Goal: Task Accomplishment & Management: Use online tool/utility

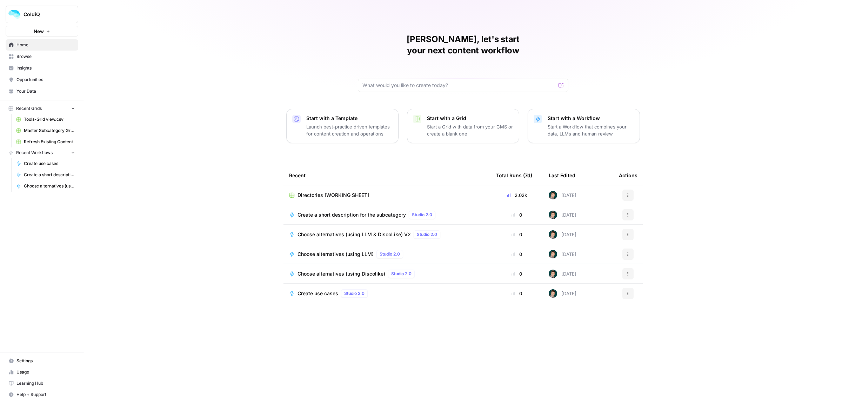
click at [314, 290] on span "Create use cases" at bounding box center [318, 293] width 41 height 7
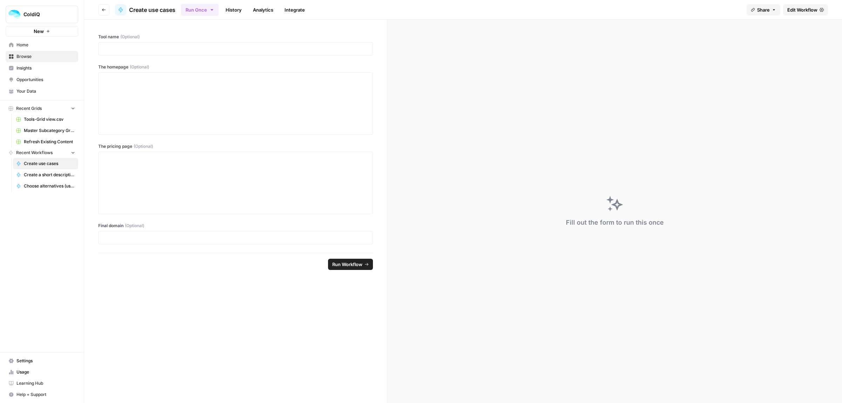
click at [810, 10] on span "Edit Workflow" at bounding box center [803, 9] width 30 height 7
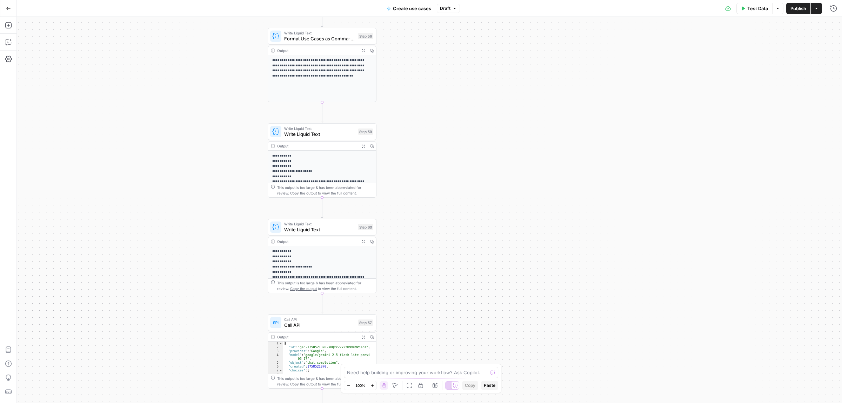
drag, startPoint x: 483, startPoint y: 112, endPoint x: 407, endPoint y: 178, distance: 100.0
click at [422, 200] on div "true false Workflow Input Settings Inputs Call API Take use cases from Airtable…" at bounding box center [429, 210] width 825 height 386
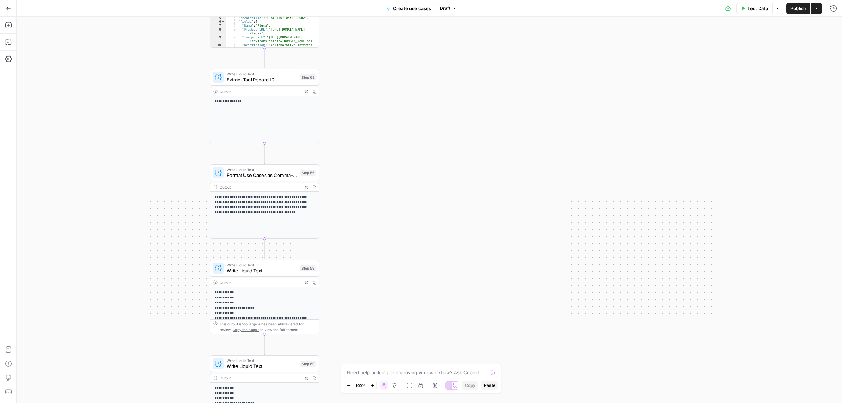
drag, startPoint x: 434, startPoint y: 80, endPoint x: 354, endPoint y: 127, distance: 92.6
click at [402, 163] on div "true false Workflow Input Settings Inputs Call API Take use cases from Airtable…" at bounding box center [429, 210] width 825 height 386
click at [238, 76] on span "Write Liquid Text" at bounding box center [262, 76] width 71 height 6
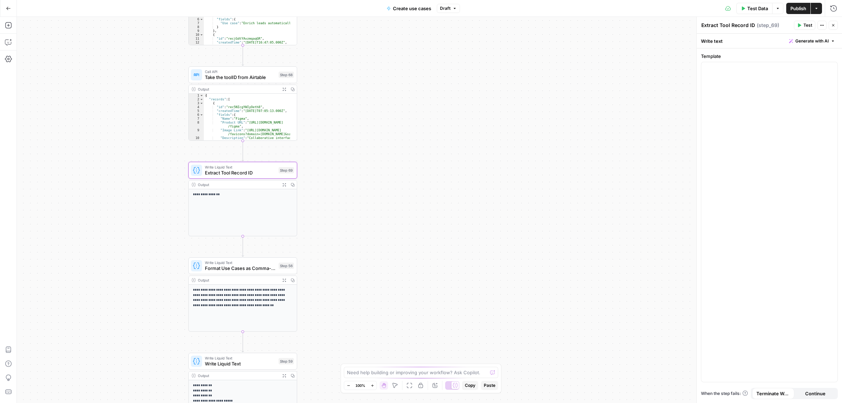
click at [379, 178] on div "true false Workflow Input Settings Inputs Call API Take use cases from Airtable…" at bounding box center [429, 210] width 825 height 386
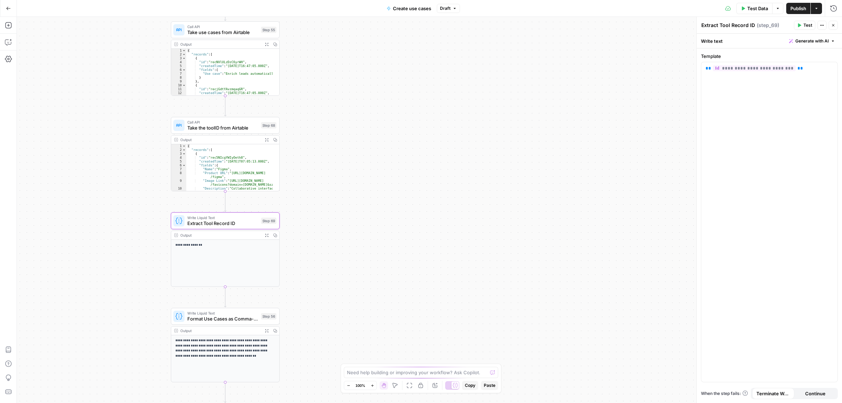
drag, startPoint x: 410, startPoint y: 68, endPoint x: 384, endPoint y: 186, distance: 120.7
click at [384, 186] on div "true false Workflow Input Settings Inputs Call API Take use cases from Airtable…" at bounding box center [429, 210] width 825 height 386
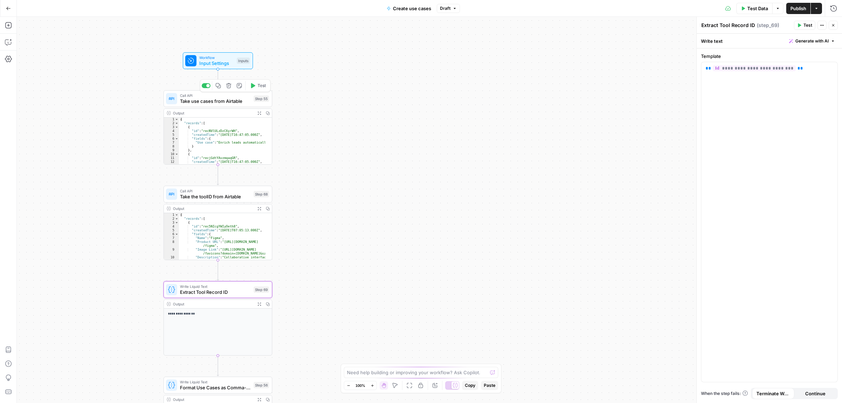
click at [199, 100] on span "Take use cases from Airtable" at bounding box center [215, 101] width 71 height 7
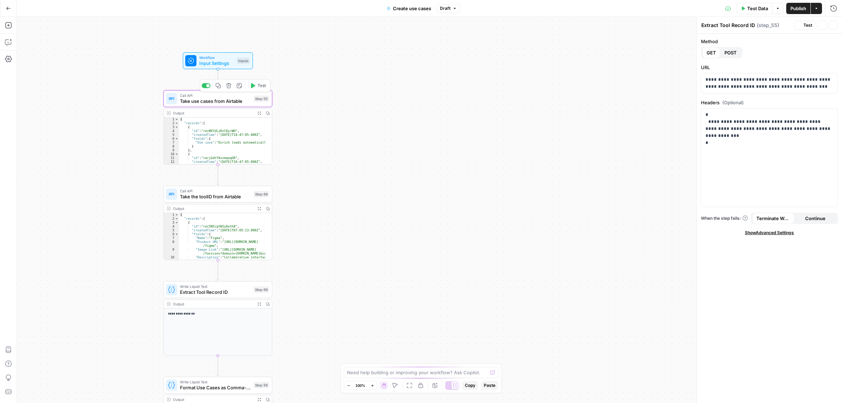
type textarea "Take use cases from Airtable"
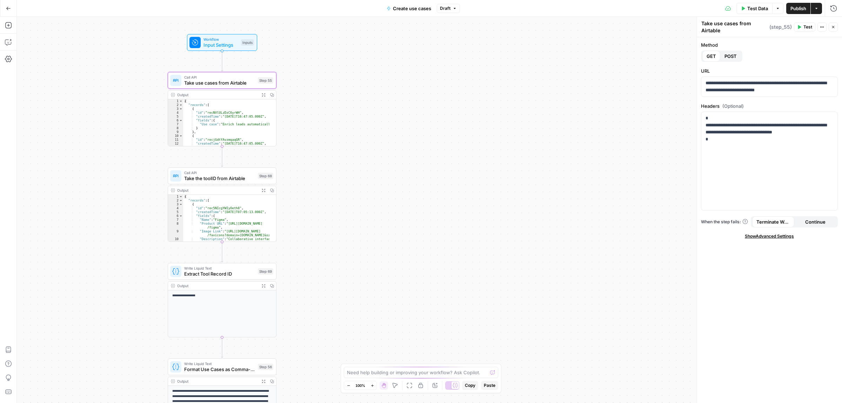
drag, startPoint x: 379, startPoint y: 275, endPoint x: 400, endPoint y: 177, distance: 100.5
click at [401, 177] on div "true false Workflow Input Settings Inputs Call API Take use cases from Airtable…" at bounding box center [429, 210] width 825 height 386
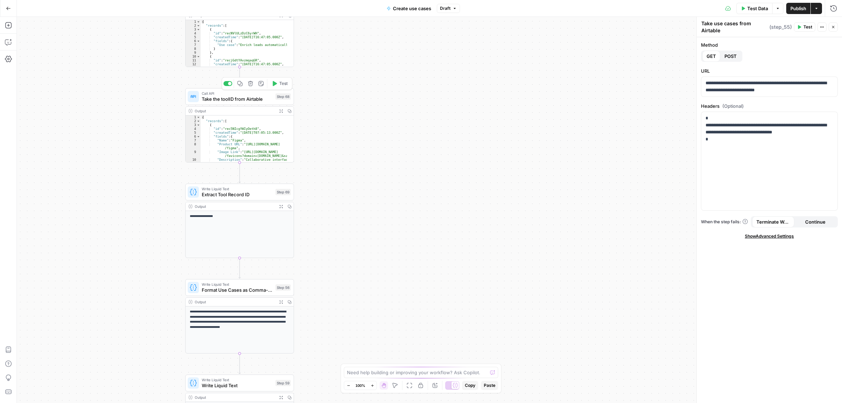
click at [230, 98] on span "Take the toolID from Airtable" at bounding box center [237, 98] width 71 height 7
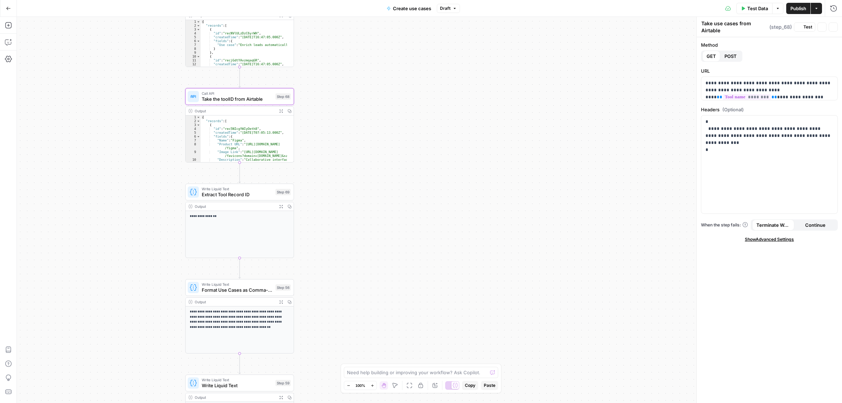
type textarea "Take the toolID from Airtable"
click at [220, 200] on div "Write Liquid Text Extract Tool Record ID Step 69 Copy step Delete step Add Note…" at bounding box center [239, 192] width 109 height 17
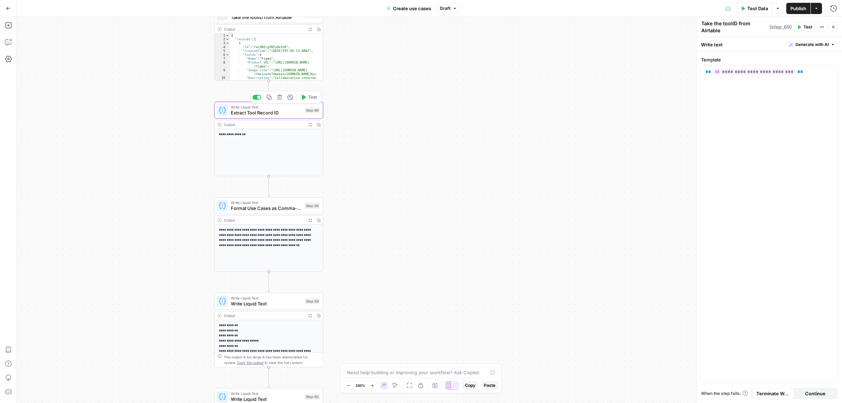
type textarea "Extract Tool Record ID"
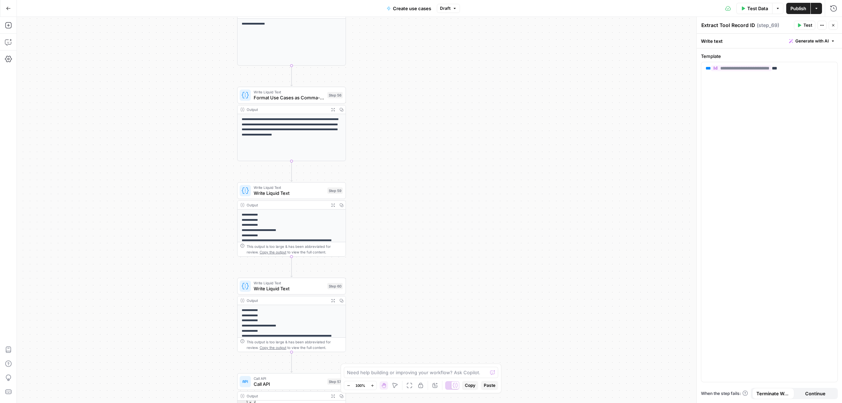
drag, startPoint x: 378, startPoint y: 220, endPoint x: 408, endPoint y: 81, distance: 142.2
click at [408, 81] on div "true false Workflow Input Settings Inputs Call API Take use cases from Airtable…" at bounding box center [429, 210] width 825 height 386
click at [280, 190] on span "Write Liquid Text" at bounding box center [289, 193] width 71 height 7
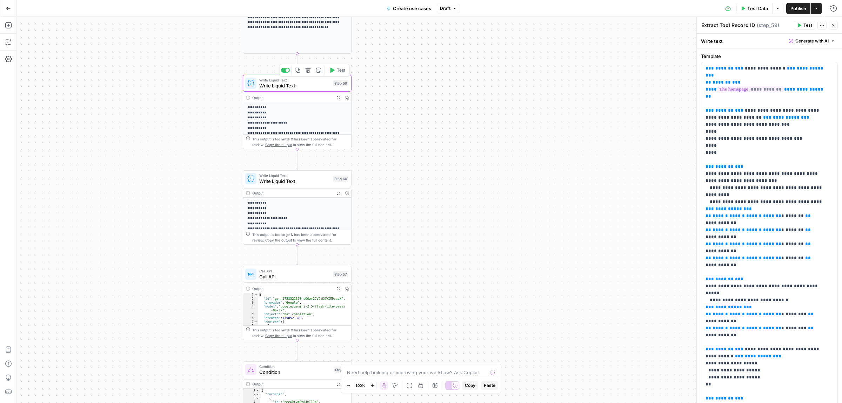
type textarea "Write Liquid Text"
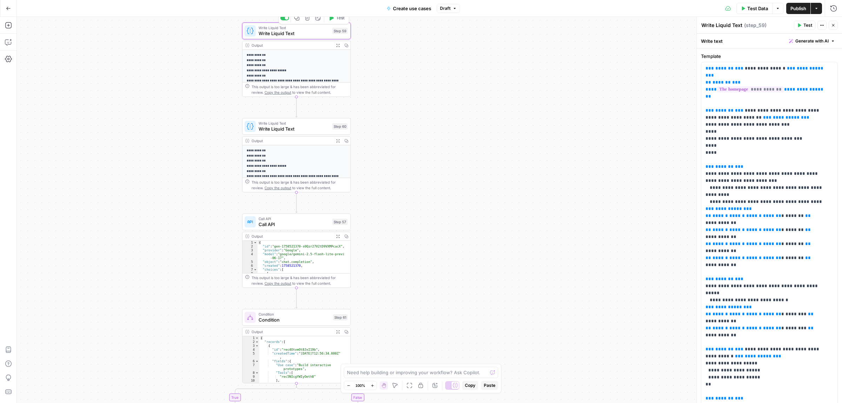
drag, startPoint x: 427, startPoint y: 223, endPoint x: 427, endPoint y: 126, distance: 97.2
click at [427, 126] on div "true false Workflow Input Settings Inputs Call API Take use cases from Airtable…" at bounding box center [429, 210] width 825 height 386
click at [286, 226] on span "Call API" at bounding box center [294, 224] width 71 height 7
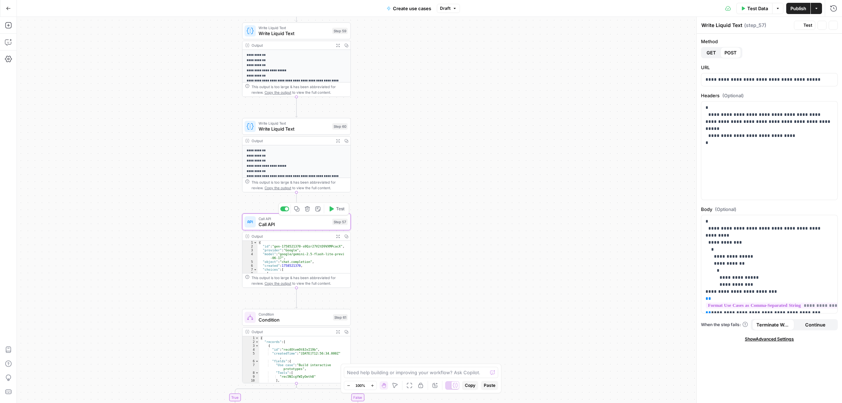
type textarea "Call API"
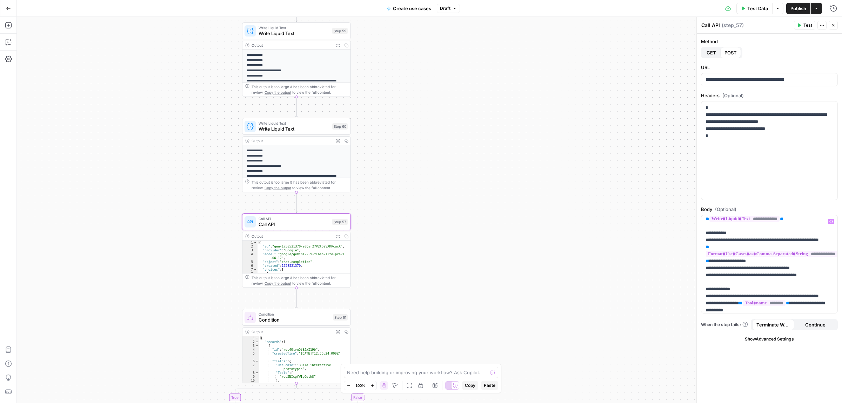
scroll to position [132, 0]
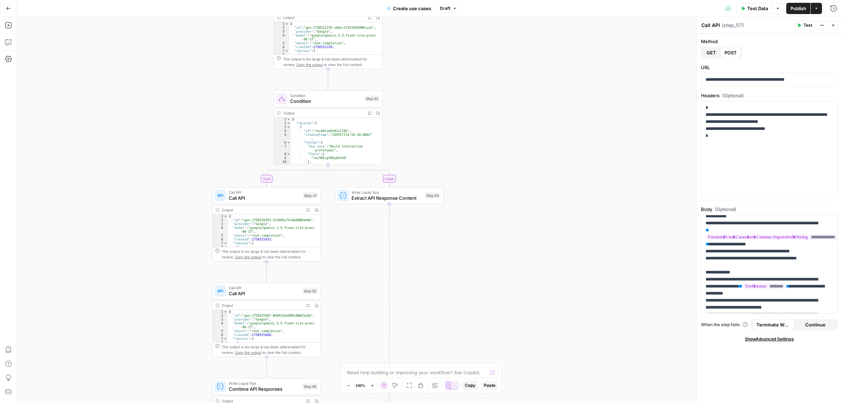
drag, startPoint x: 464, startPoint y: 193, endPoint x: 384, endPoint y: 104, distance: 119.8
click at [471, 130] on div "true false Workflow Input Settings Inputs Call API Take use cases from Airtable…" at bounding box center [429, 210] width 825 height 386
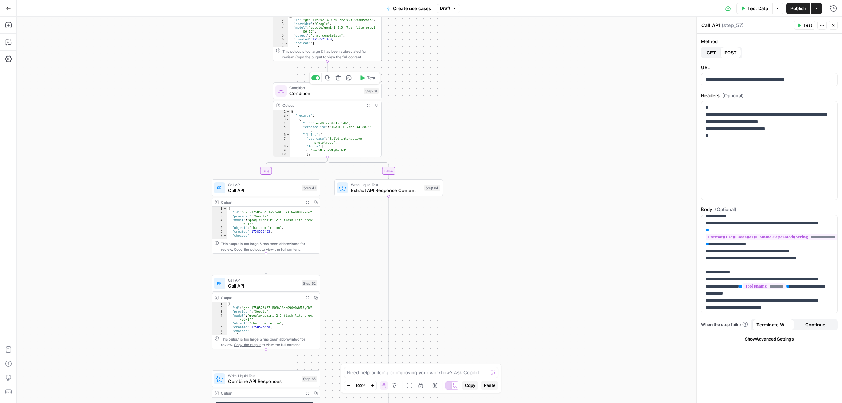
click at [311, 94] on span "Condition" at bounding box center [326, 93] width 72 height 7
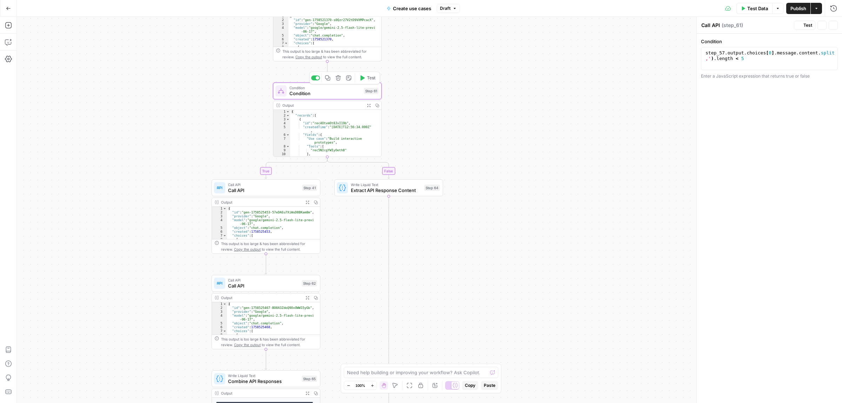
type textarea "Condition"
click at [235, 188] on span "Call API" at bounding box center [263, 190] width 71 height 7
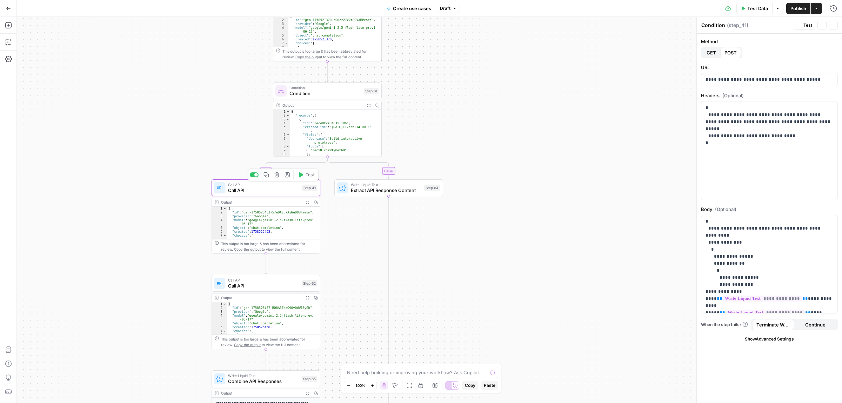
type textarea "Call API"
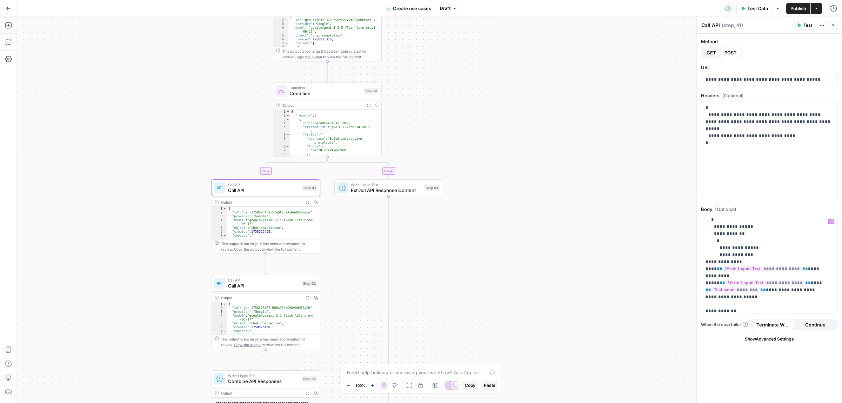
scroll to position [44, 0]
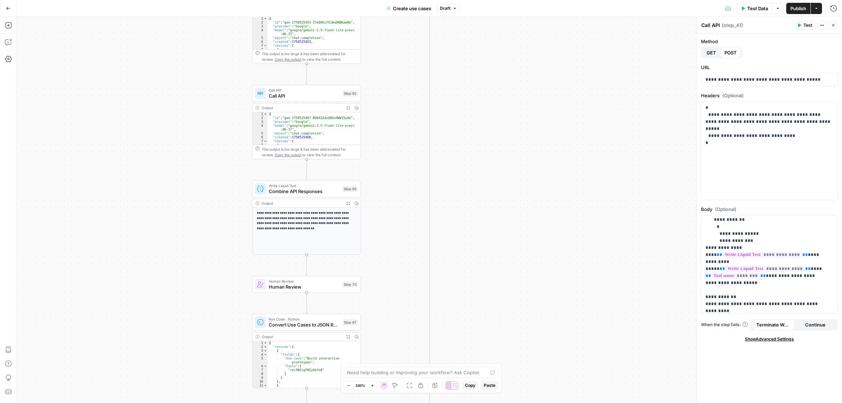
drag, startPoint x: 618, startPoint y: 123, endPoint x: 613, endPoint y: 70, distance: 53.3
click at [614, 70] on div "true false Workflow Input Settings Inputs Call API Take use cases from Airtable…" at bounding box center [429, 210] width 825 height 386
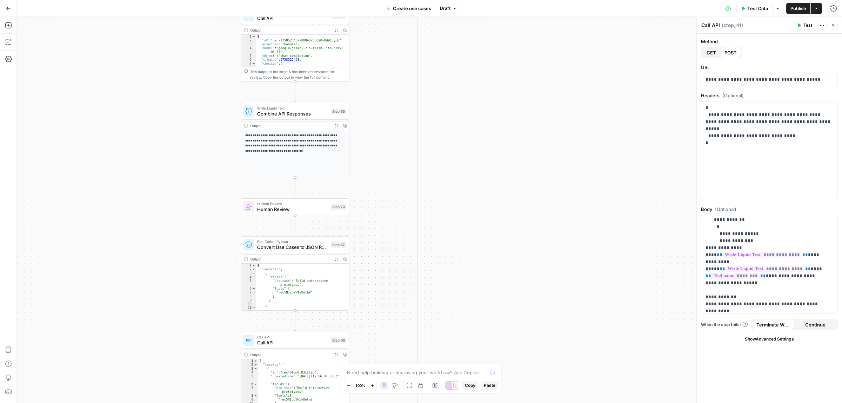
drag, startPoint x: 585, startPoint y: 176, endPoint x: 557, endPoint y: 131, distance: 53.3
click at [564, 132] on div "true false Workflow Input Settings Inputs Call API Take use cases from Airtable…" at bounding box center [429, 210] width 825 height 386
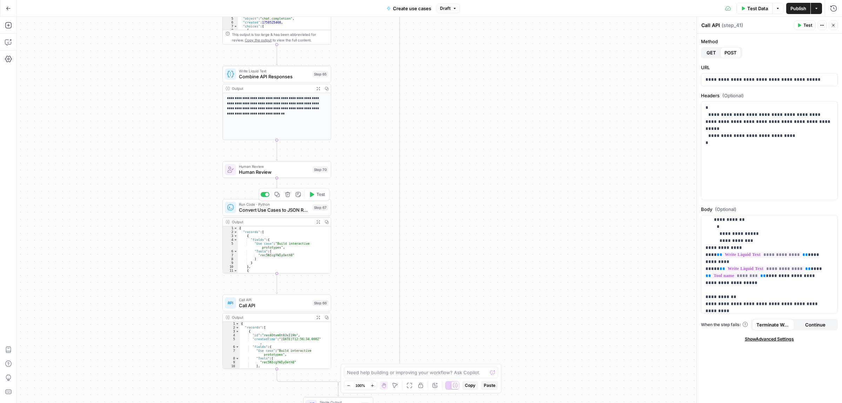
click at [263, 211] on span "Convert Use Cases to JSON Records" at bounding box center [274, 209] width 71 height 7
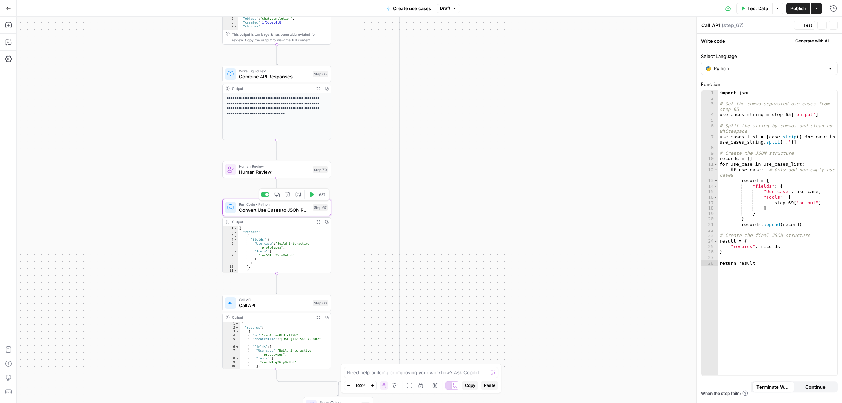
type textarea "Convert Use Cases to JSON Records"
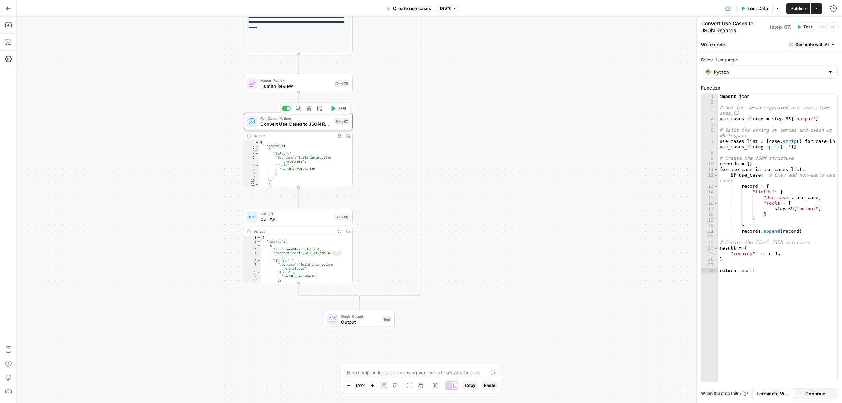
drag, startPoint x: 496, startPoint y: 243, endPoint x: 500, endPoint y: 174, distance: 68.6
click at [500, 174] on div "true false Workflow Input Settings Inputs Call API Take use cases from Airtable…" at bounding box center [429, 210] width 825 height 386
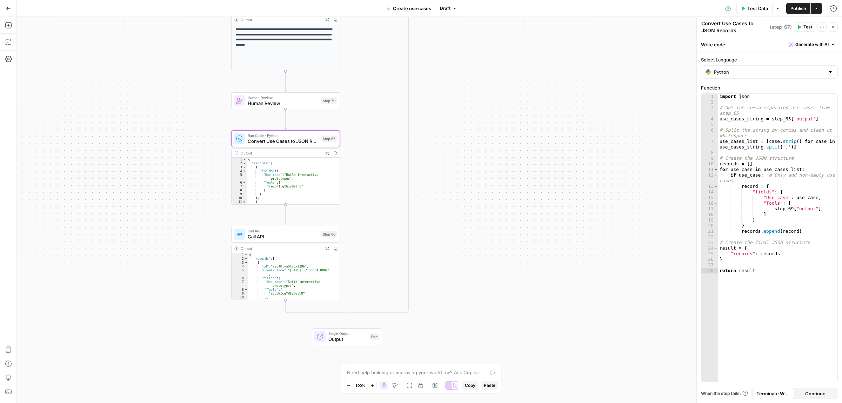
drag, startPoint x: 483, startPoint y: 210, endPoint x: 471, endPoint y: 321, distance: 112.6
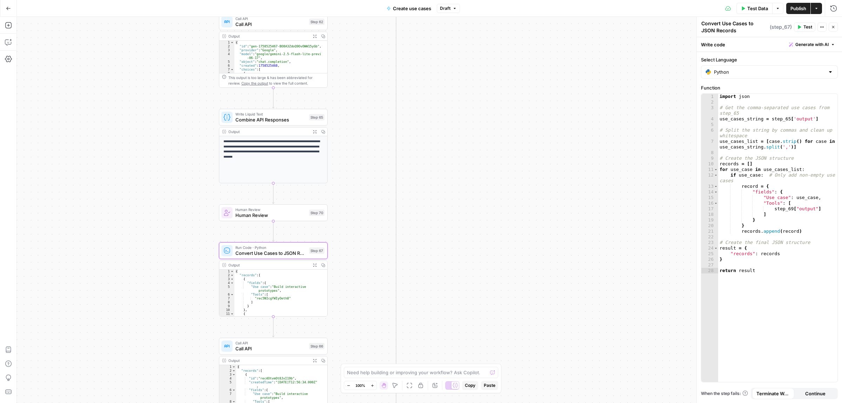
drag, startPoint x: 497, startPoint y: 122, endPoint x: 478, endPoint y: 286, distance: 165.7
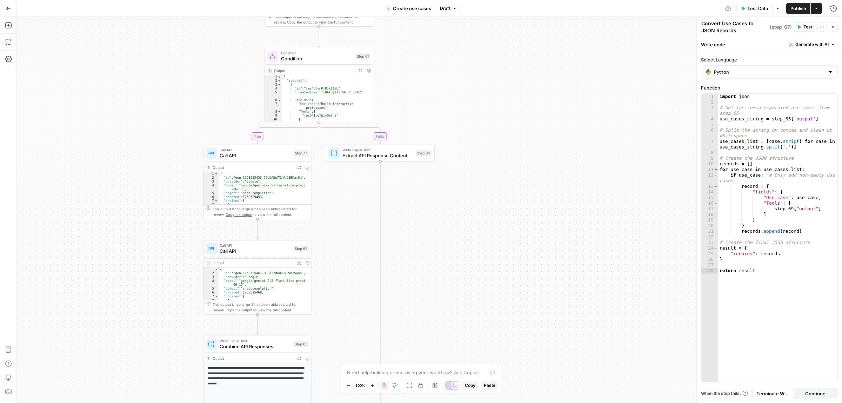
drag, startPoint x: 467, startPoint y: 289, endPoint x: 464, endPoint y: 270, distance: 18.9
click at [462, 338] on div "true false Workflow Input Settings Inputs Call API Take use cases from Airtable…" at bounding box center [429, 210] width 825 height 386
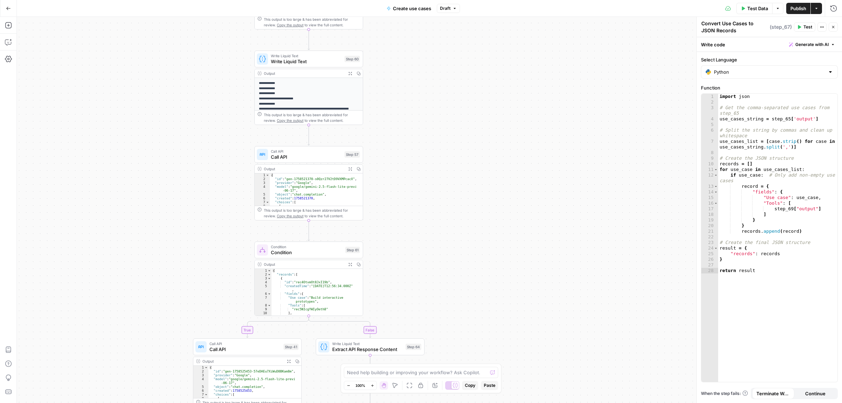
drag, startPoint x: 459, startPoint y: 268, endPoint x: 458, endPoint y: 336, distance: 68.1
click at [458, 338] on div "true false Workflow Input Settings Inputs Call API Take use cases from Airtable…" at bounding box center [429, 210] width 825 height 386
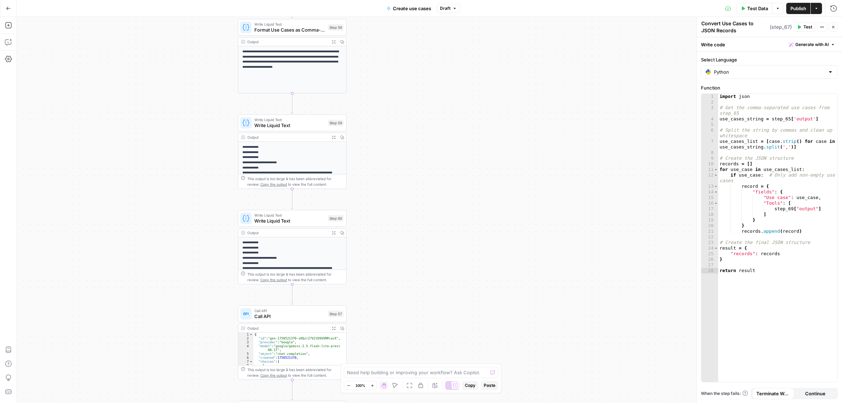
drag, startPoint x: 427, startPoint y: 159, endPoint x: 421, endPoint y: 243, distance: 84.1
click at [422, 243] on div "true false Workflow Input Settings Inputs Call API Take use cases from Airtable…" at bounding box center [429, 210] width 825 height 386
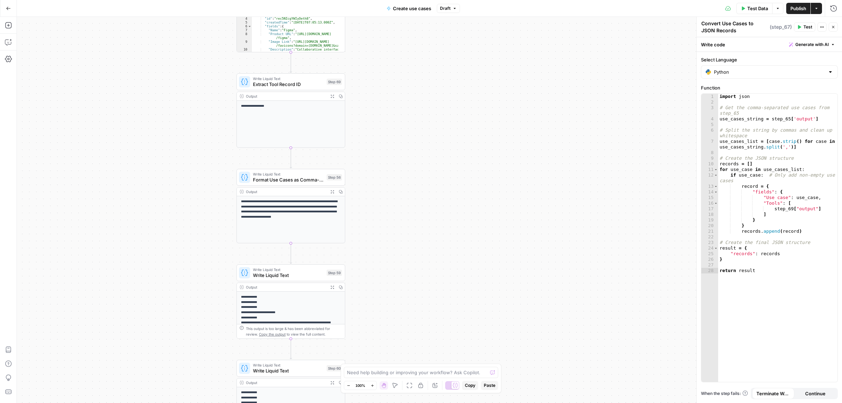
drag, startPoint x: 470, startPoint y: 155, endPoint x: 473, endPoint y: 282, distance: 126.4
click at [473, 282] on div "true false Workflow Input Settings Inputs Call API Take use cases from Airtable…" at bounding box center [429, 210] width 825 height 386
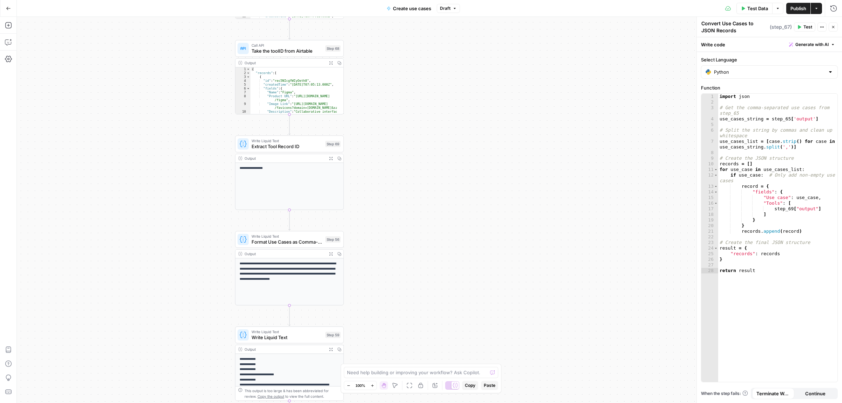
drag, startPoint x: 420, startPoint y: 153, endPoint x: 426, endPoint y: 250, distance: 96.7
click at [426, 250] on div "true false Workflow Input Settings Inputs Call API Take use cases from Airtable…" at bounding box center [429, 210] width 825 height 386
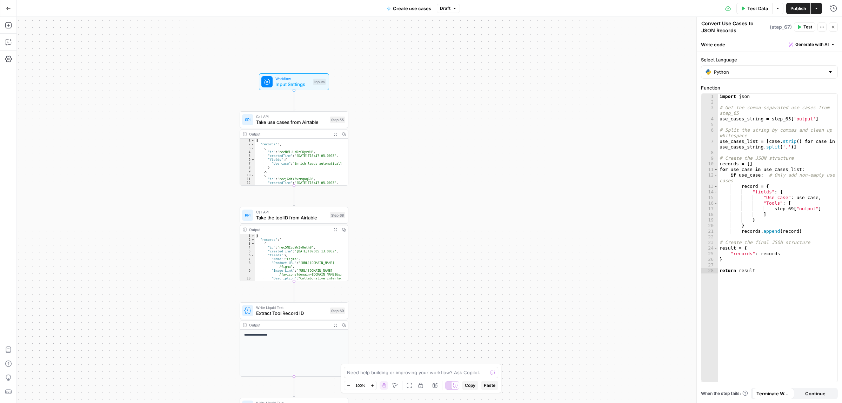
drag, startPoint x: 393, startPoint y: 114, endPoint x: 392, endPoint y: 199, distance: 84.6
click at [392, 199] on div "true false Workflow Input Settings Inputs Call API Take use cases from Airtable…" at bounding box center [429, 210] width 825 height 386
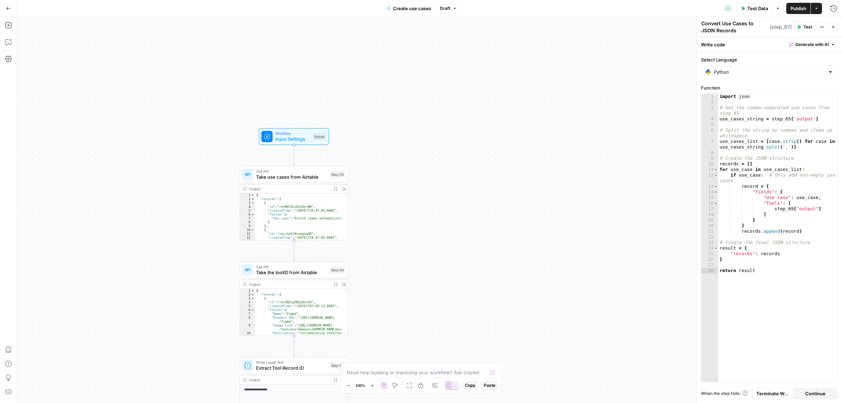
drag, startPoint x: 440, startPoint y: 39, endPoint x: 440, endPoint y: 21, distance: 17.9
click at [443, 5] on div "Go Back Create use cases Draft Test Data Options Publish Actions Run History Ad…" at bounding box center [421, 201] width 842 height 403
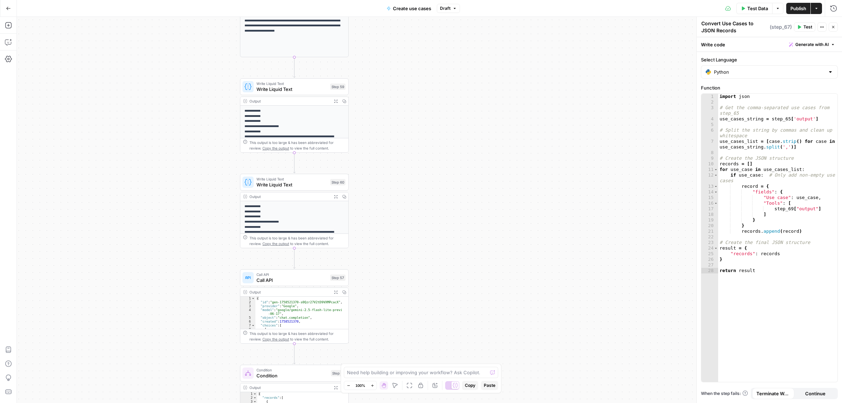
drag, startPoint x: 424, startPoint y: 185, endPoint x: 419, endPoint y: 74, distance: 111.4
click at [419, 31] on div "true false Workflow Input Settings Inputs Call API Take use cases from Airtable…" at bounding box center [429, 210] width 825 height 386
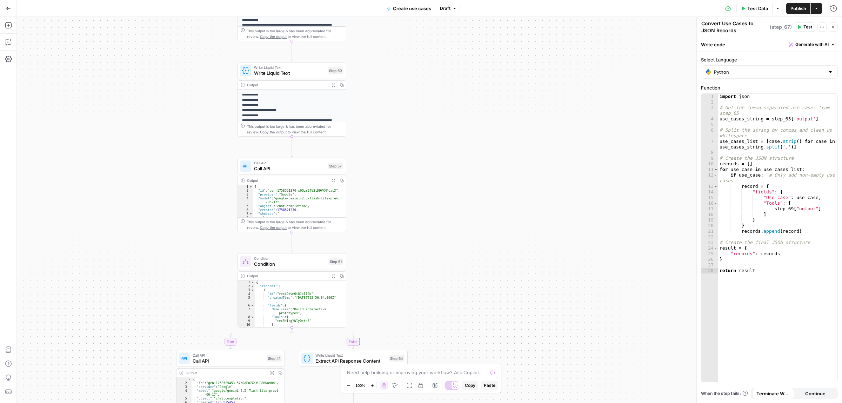
drag, startPoint x: 429, startPoint y: 239, endPoint x: 425, endPoint y: 70, distance: 169.2
click at [426, 63] on div "true false Workflow Input Settings Inputs Call API Take use cases from Airtable…" at bounding box center [429, 210] width 825 height 386
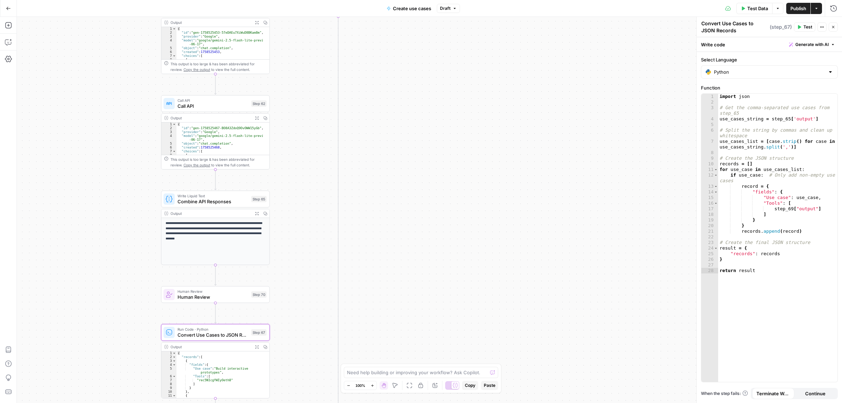
drag, startPoint x: 421, startPoint y: 92, endPoint x: 423, endPoint y: 111, distance: 19.8
click at [427, 55] on div "true false Workflow Input Settings Inputs Call API Take use cases from Airtable…" at bounding box center [429, 210] width 825 height 386
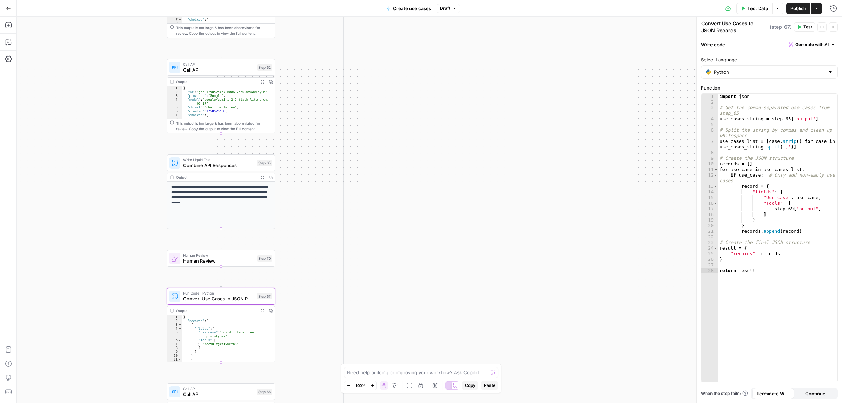
drag, startPoint x: 441, startPoint y: 186, endPoint x: 441, endPoint y: 51, distance: 135.1
click at [441, 51] on div "true false Workflow Input Settings Inputs Call API Take use cases from Airtable…" at bounding box center [429, 210] width 825 height 386
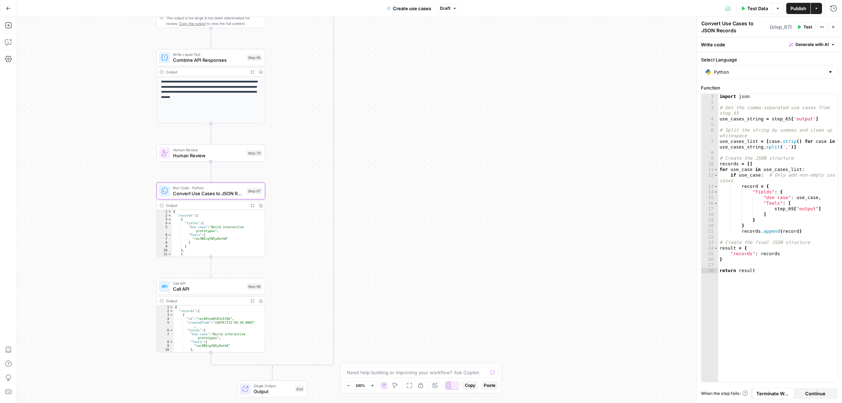
drag, startPoint x: 429, startPoint y: 155, endPoint x: 422, endPoint y: 218, distance: 63.3
click at [427, 258] on div "true false Workflow Input Settings Inputs Call API Take use cases from Airtable…" at bounding box center [429, 210] width 825 height 386
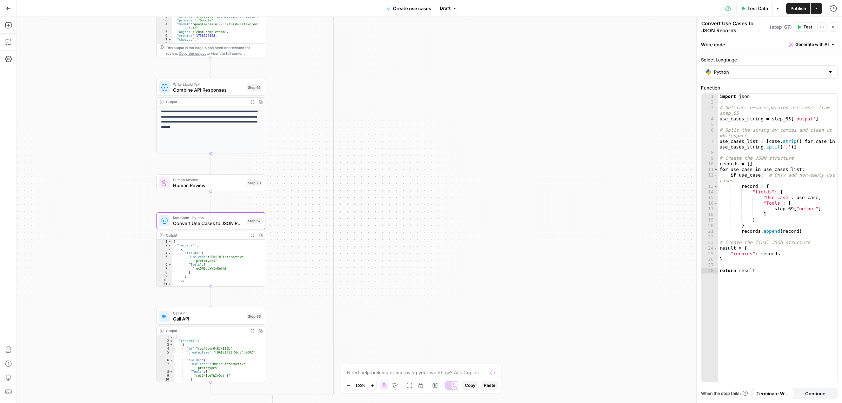
click at [198, 118] on p "**********" at bounding box center [211, 119] width 100 height 21
drag, startPoint x: 447, startPoint y: 71, endPoint x: 428, endPoint y: 211, distance: 141.0
click at [428, 211] on div "true false Workflow Input Settings Inputs Call API Take use cases from Airtable…" at bounding box center [429, 210] width 825 height 386
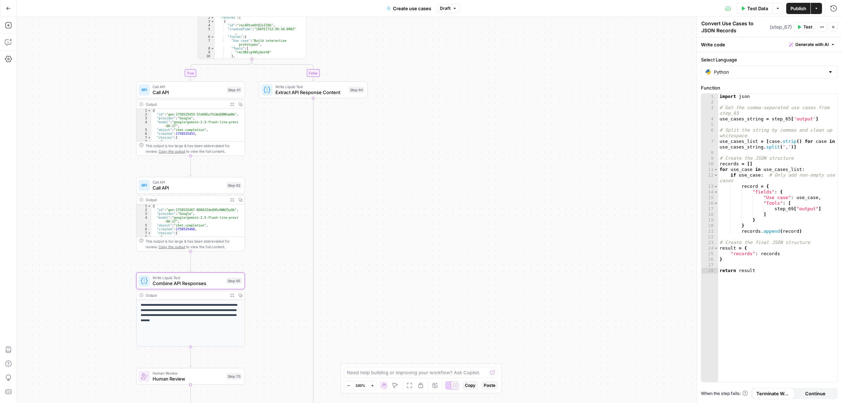
drag, startPoint x: 426, startPoint y: 177, endPoint x: 416, endPoint y: 178, distance: 9.9
click at [422, 222] on div "true false Workflow Input Settings Inputs Call API Take use cases from Airtable…" at bounding box center [429, 210] width 825 height 386
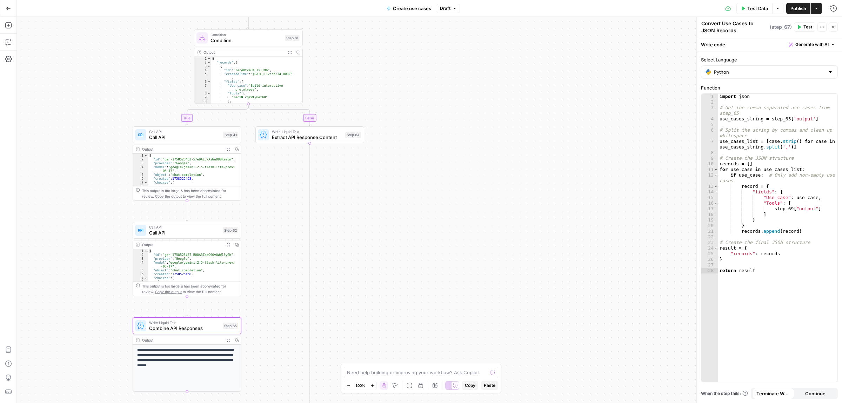
click at [184, 238] on div "Call API Call API Step 62 Copy step Delete step Add Note Test" at bounding box center [187, 230] width 109 height 17
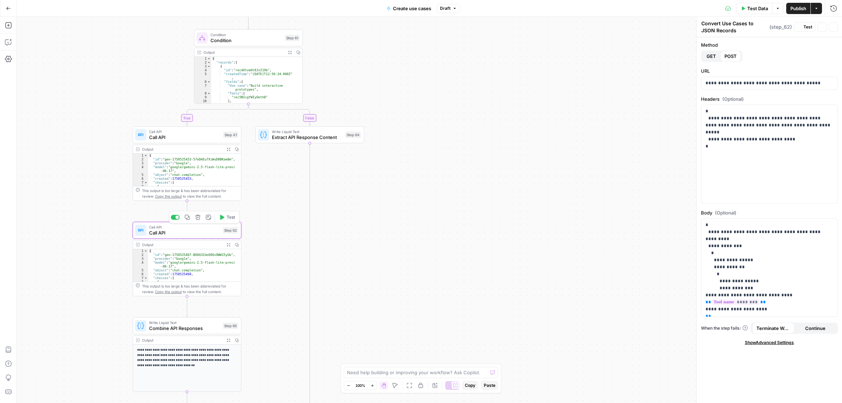
type textarea "Call API"
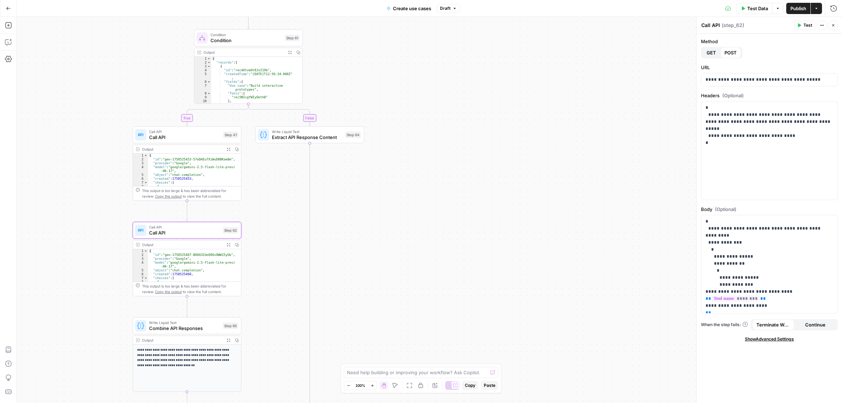
click at [172, 135] on span "Call API" at bounding box center [184, 137] width 71 height 7
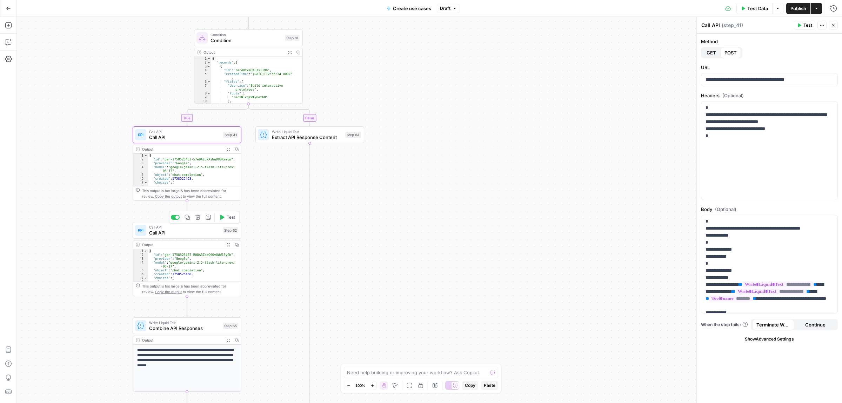
click at [186, 234] on span "Call API" at bounding box center [184, 232] width 71 height 7
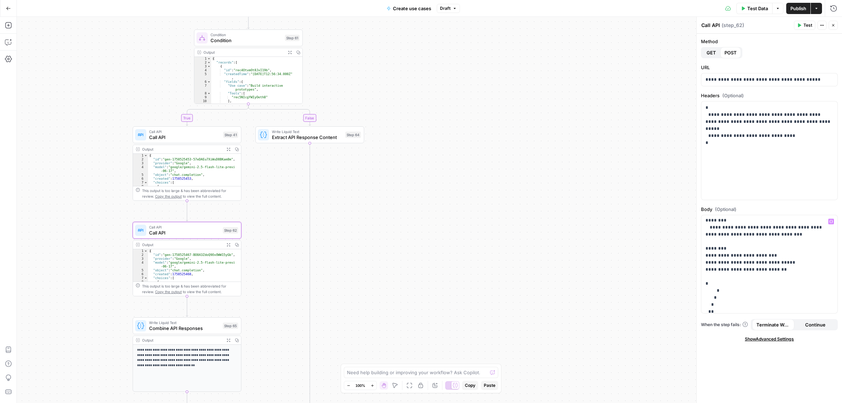
scroll to position [395, 0]
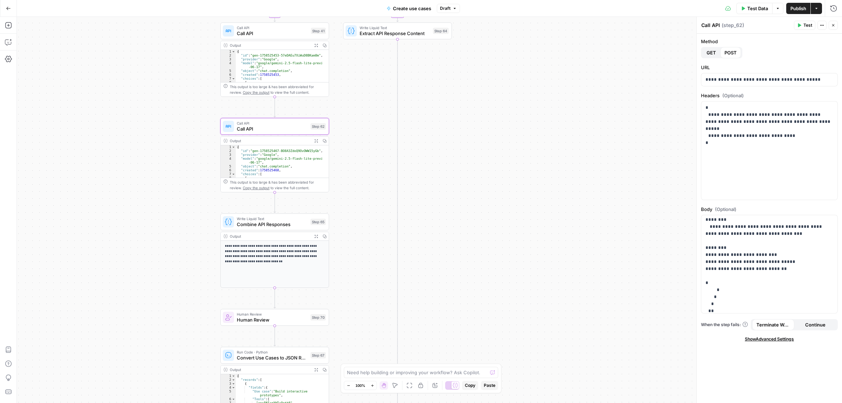
drag, startPoint x: 470, startPoint y: 260, endPoint x: 195, endPoint y: 222, distance: 276.8
click at [257, 224] on span "Combine API Responses" at bounding box center [271, 224] width 71 height 7
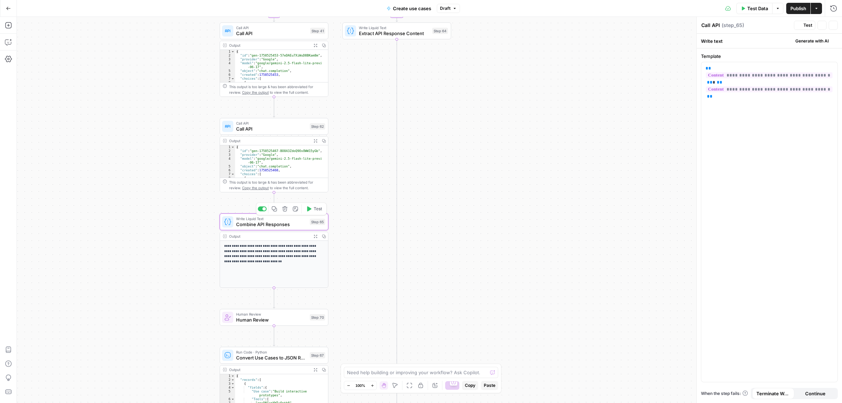
type textarea "Combine API Responses"
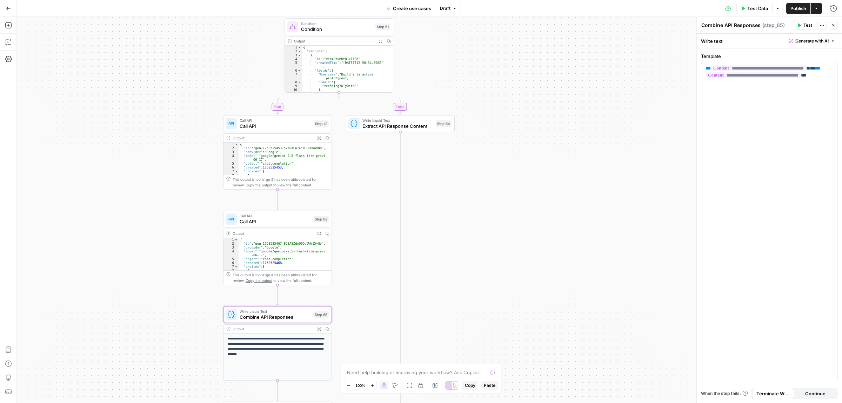
drag, startPoint x: 484, startPoint y: 171, endPoint x: 488, endPoint y: 263, distance: 92.7
click at [488, 263] on div "true false Workflow Input Settings Inputs Call API Take use cases from Airtable…" at bounding box center [429, 210] width 825 height 386
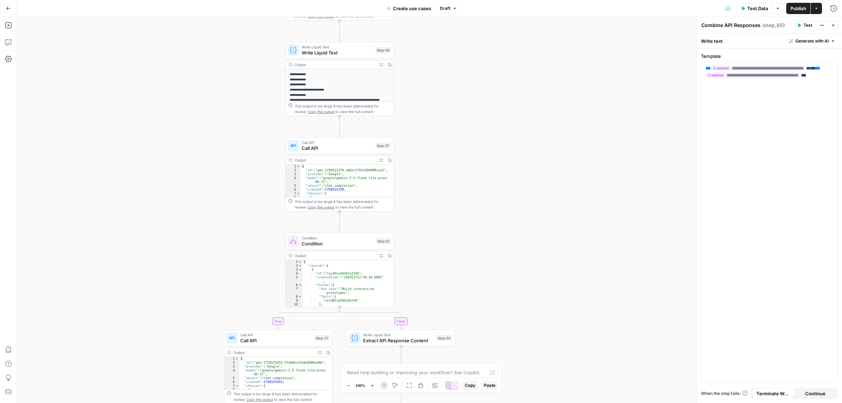
drag, startPoint x: 508, startPoint y: 85, endPoint x: 509, endPoint y: 306, distance: 221.5
click at [509, 306] on div "true false Workflow Input Settings Inputs Call API Take use cases from Airtable…" at bounding box center [429, 210] width 825 height 386
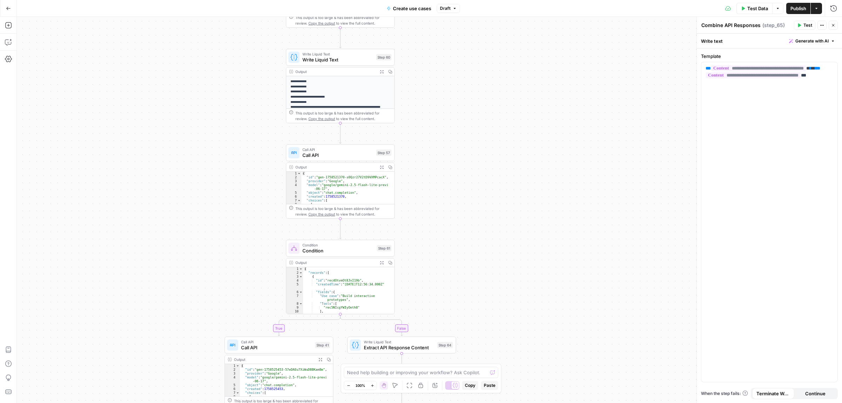
click at [315, 157] on span "Call API" at bounding box center [338, 155] width 71 height 7
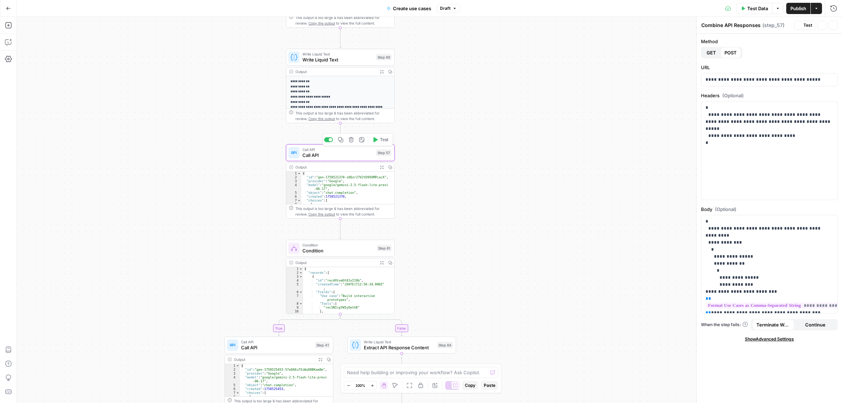
type textarea "Call API"
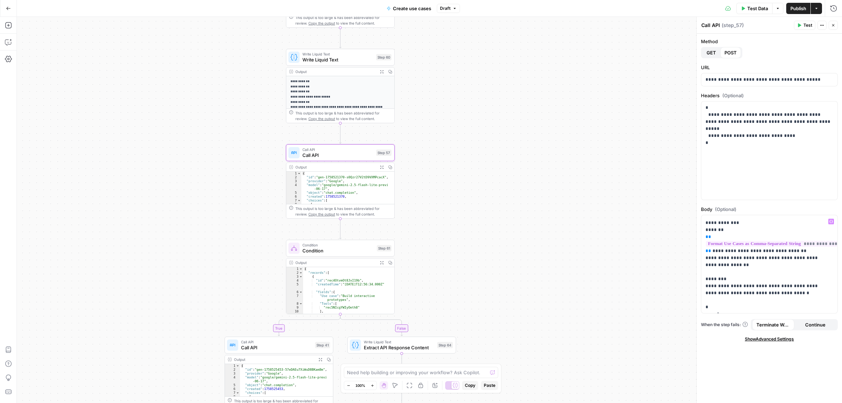
scroll to position [351, 0]
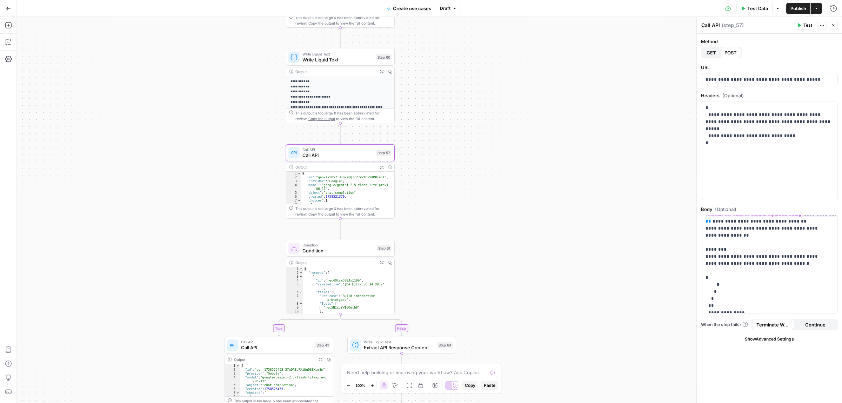
click at [319, 248] on span "Condition" at bounding box center [339, 250] width 72 height 7
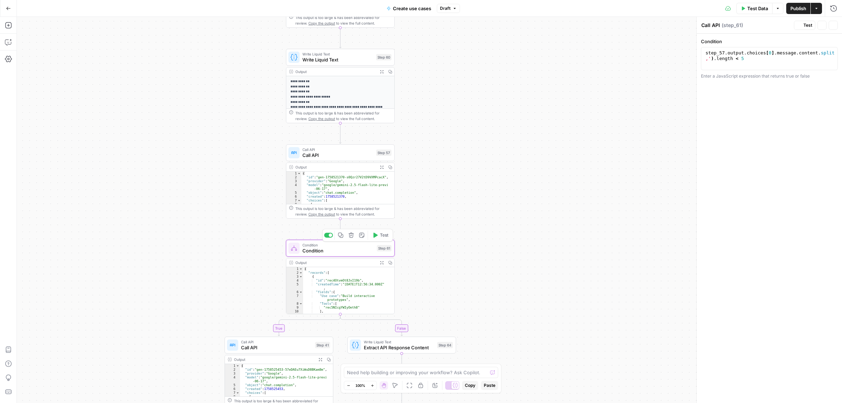
type textarea "Condition"
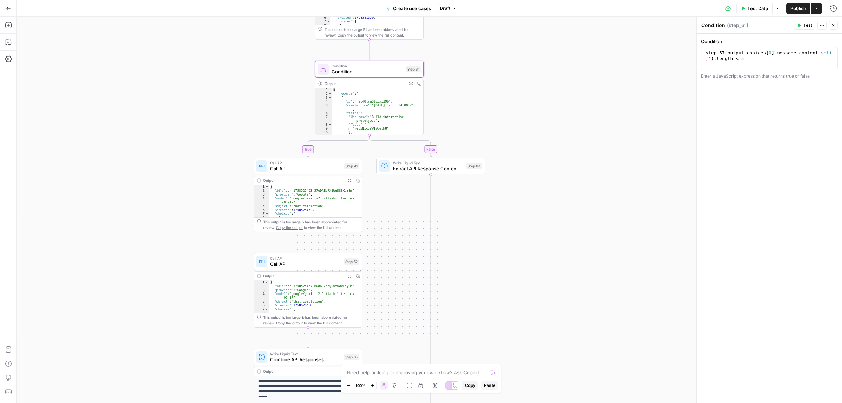
drag, startPoint x: 497, startPoint y: 228, endPoint x: 511, endPoint y: 92, distance: 136.9
click at [511, 92] on div "true false Workflow Input Settings Inputs Call API Take use cases from Airtable…" at bounding box center [429, 210] width 825 height 386
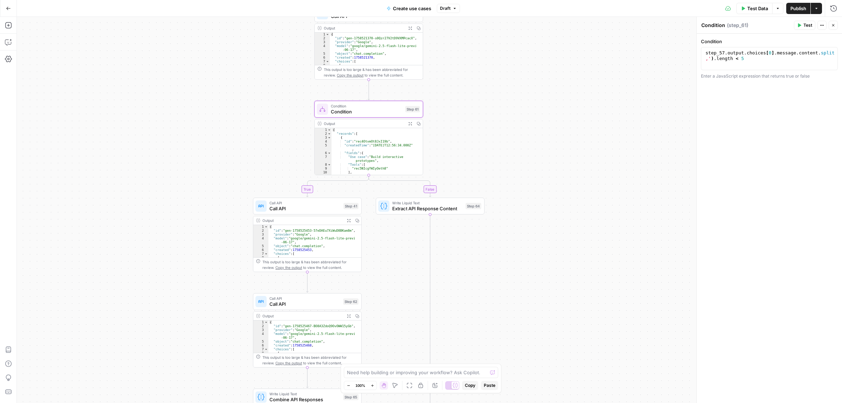
drag, startPoint x: 541, startPoint y: 152, endPoint x: 547, endPoint y: 214, distance: 62.8
click at [547, 214] on div "true false Workflow Input Settings Inputs Call API Take use cases from Airtable…" at bounding box center [429, 210] width 825 height 386
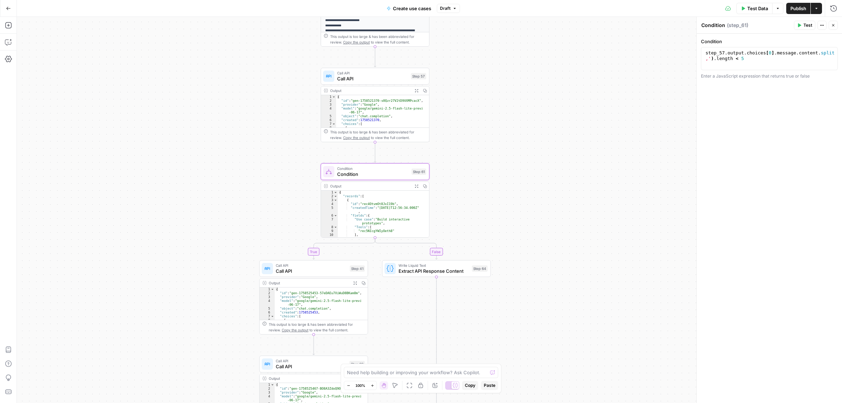
click at [368, 75] on span "Call API" at bounding box center [372, 78] width 71 height 7
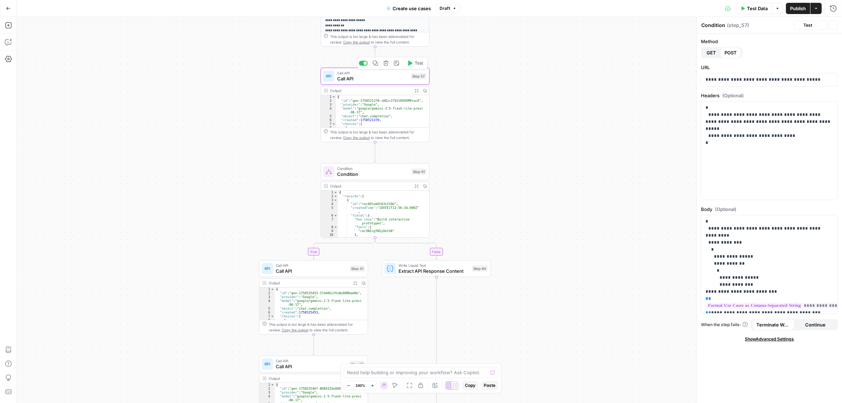
type textarea "Call API"
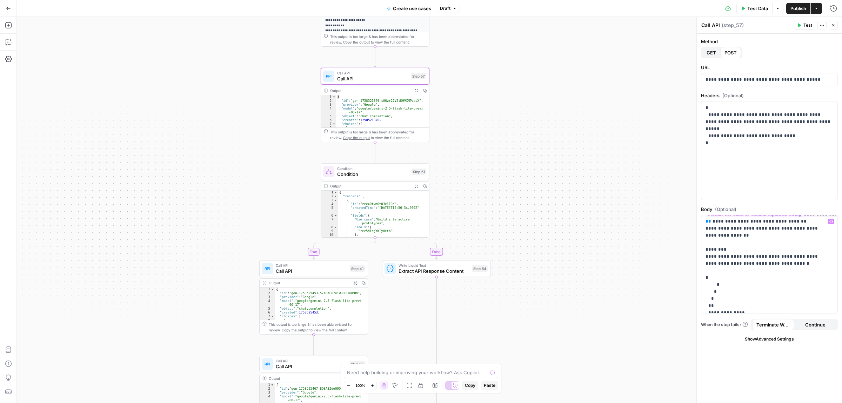
scroll to position [307, 0]
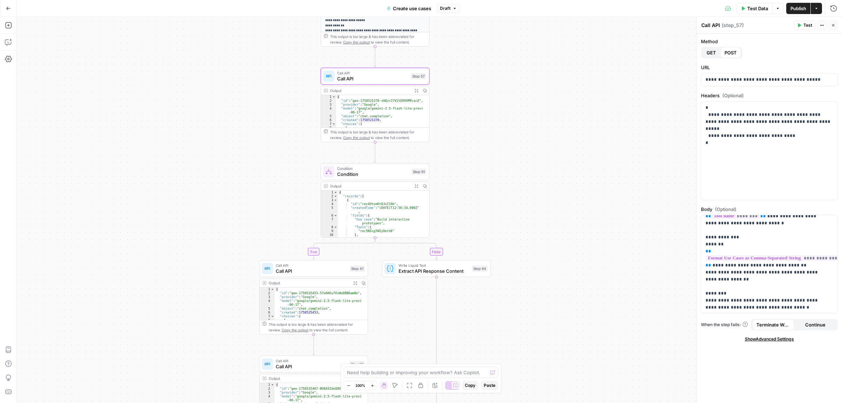
click at [762, 340] on span "Show Advanced Settings" at bounding box center [769, 339] width 49 height 6
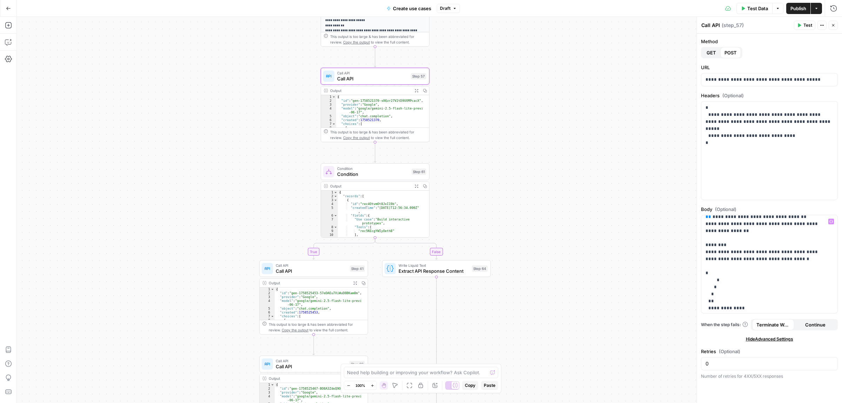
scroll to position [356, 0]
click at [808, 326] on span "Continue" at bounding box center [815, 324] width 20 height 7
click at [774, 325] on span "Terminate Workflow" at bounding box center [774, 324] width 34 height 7
click at [771, 338] on span "Hide Advanced Settings" at bounding box center [769, 339] width 47 height 6
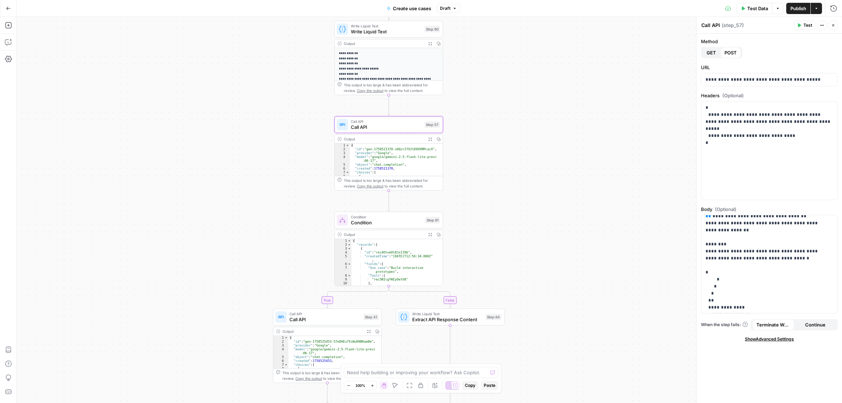
drag, startPoint x: 568, startPoint y: 239, endPoint x: 567, endPoint y: 169, distance: 69.5
click at [570, 165] on div "true false Workflow Input Settings Inputs Call API Take use cases from Airtable…" at bounding box center [429, 210] width 825 height 386
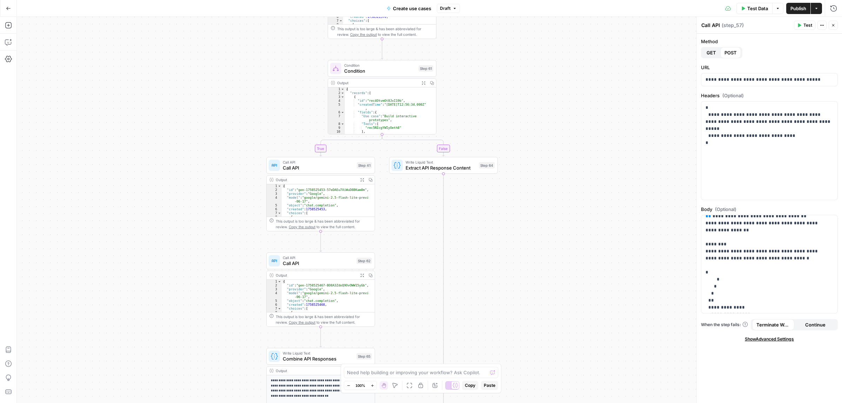
drag, startPoint x: 559, startPoint y: 272, endPoint x: 559, endPoint y: 194, distance: 78.3
click at [559, 194] on div "true false Workflow Input Settings Inputs Call API Take use cases from Airtable…" at bounding box center [429, 210] width 825 height 386
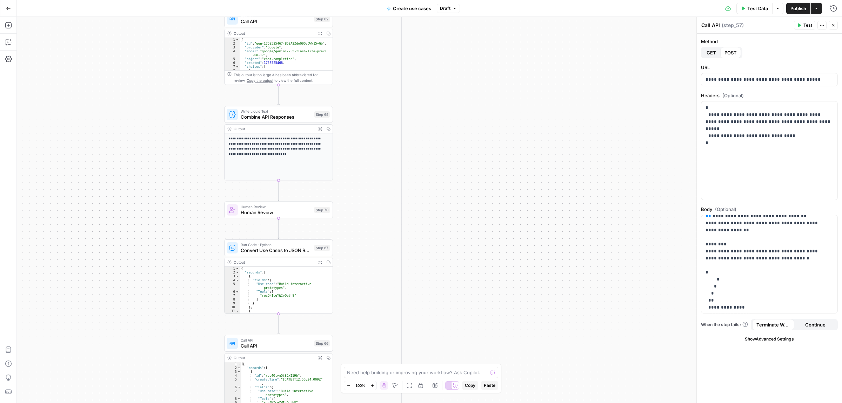
drag, startPoint x: 485, startPoint y: 132, endPoint x: 458, endPoint y: 60, distance: 77.1
click at [458, 60] on div "true false Workflow Input Settings Inputs Call API Take use cases from Airtable…" at bounding box center [429, 210] width 825 height 386
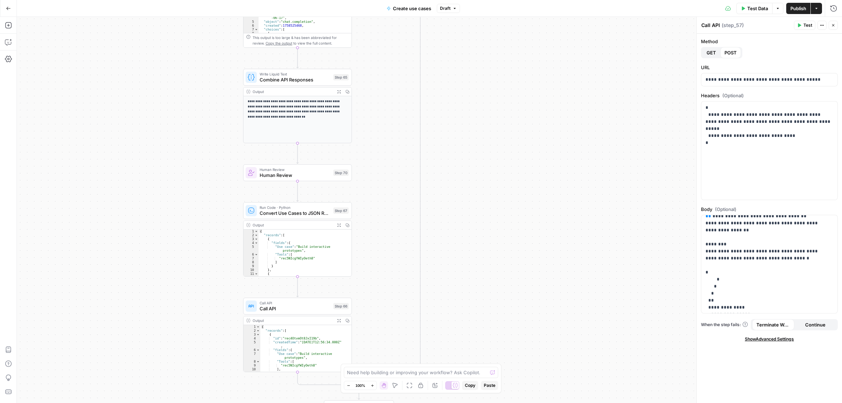
drag, startPoint x: 472, startPoint y: 145, endPoint x: 471, endPoint y: 41, distance: 103.5
click at [472, 40] on div "true false Workflow Input Settings Inputs Call API Take use cases from Airtable…" at bounding box center [429, 210] width 825 height 386
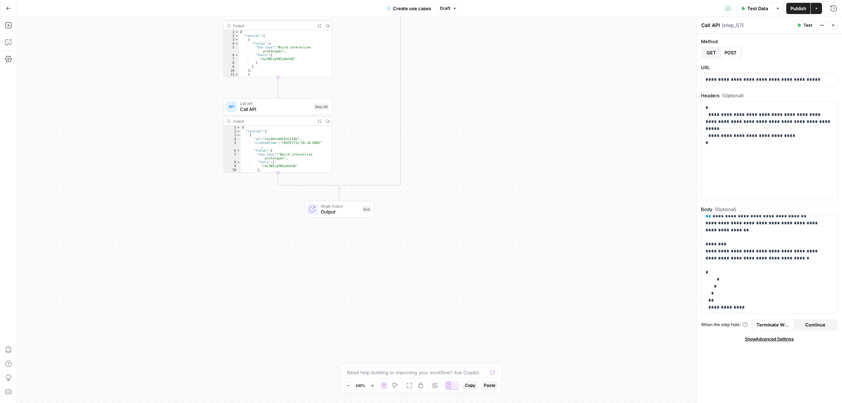
drag, startPoint x: 500, startPoint y: 192, endPoint x: 498, endPoint y: 183, distance: 9.3
click at [498, 183] on div "true false Workflow Input Settings Inputs Call API Take use cases from Airtable…" at bounding box center [429, 210] width 825 height 386
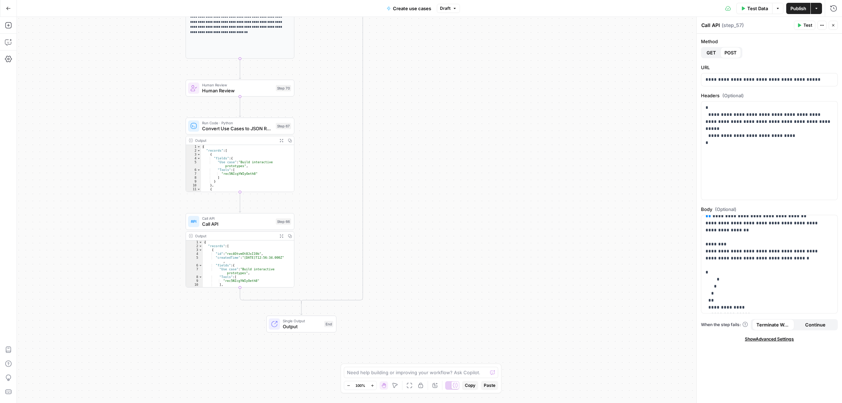
drag, startPoint x: 450, startPoint y: 116, endPoint x: 429, endPoint y: 207, distance: 93.6
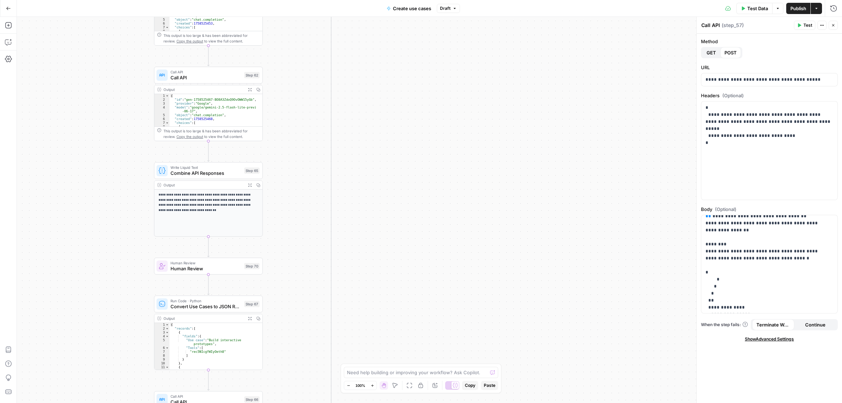
drag, startPoint x: 406, startPoint y: 190, endPoint x: 400, endPoint y: 268, distance: 78.5
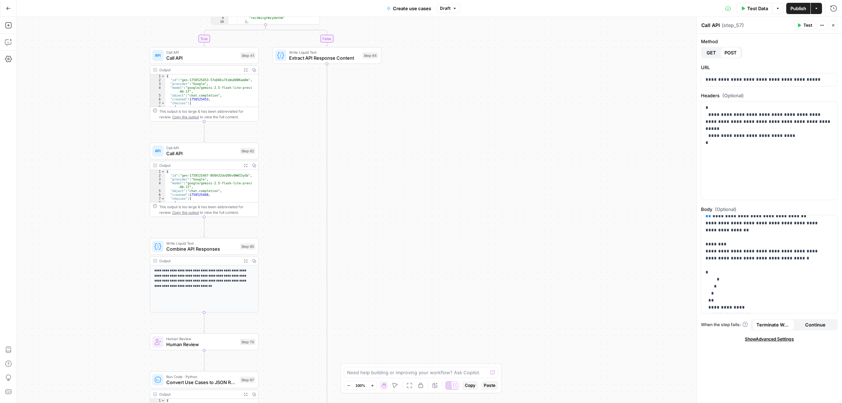
drag, startPoint x: 385, startPoint y: 106, endPoint x: 381, endPoint y: 217, distance: 110.7
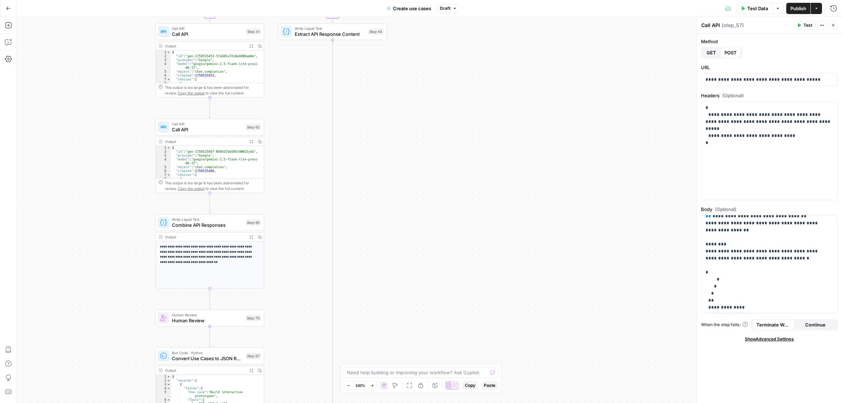
drag, startPoint x: 376, startPoint y: 269, endPoint x: 382, endPoint y: 207, distance: 61.7
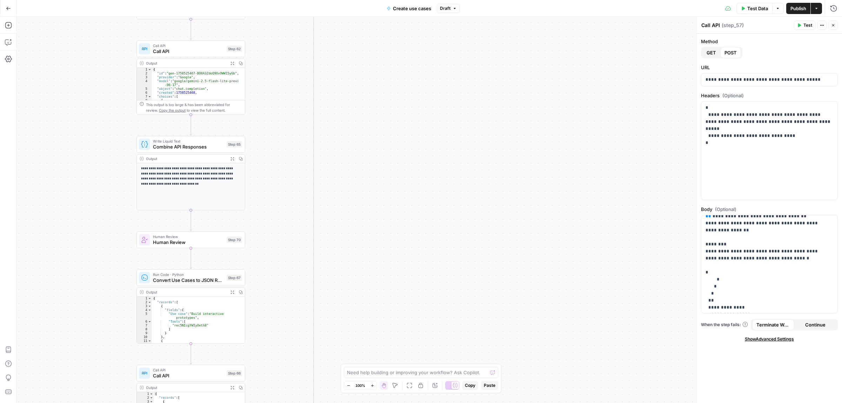
drag, startPoint x: 376, startPoint y: 232, endPoint x: 357, endPoint y: 153, distance: 80.5
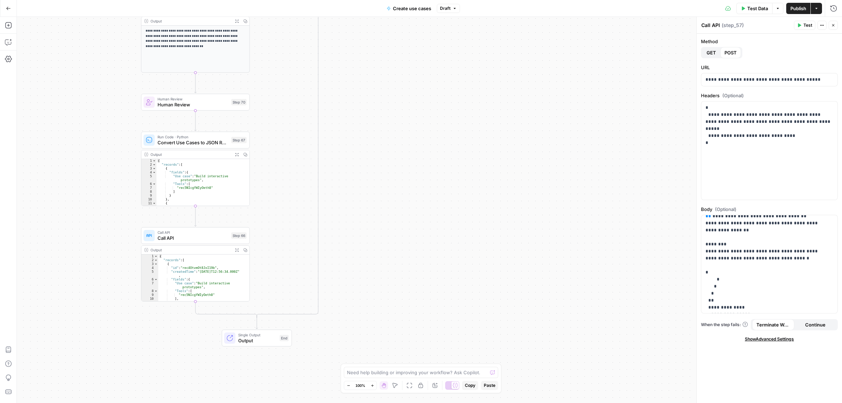
drag, startPoint x: 395, startPoint y: 174, endPoint x: 396, endPoint y: 69, distance: 104.6
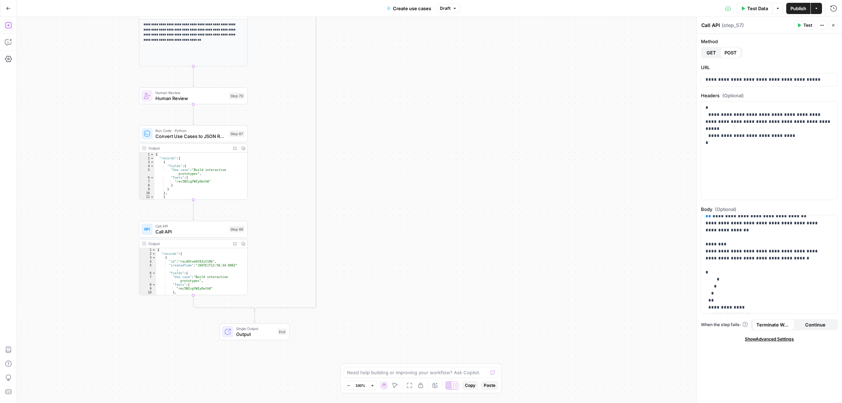
click at [7, 25] on icon "button" at bounding box center [8, 25] width 7 height 7
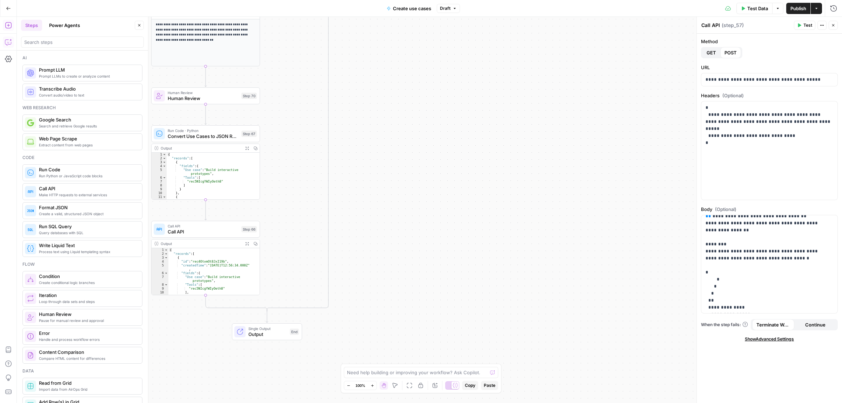
click at [5, 41] on icon "button" at bounding box center [8, 42] width 7 height 7
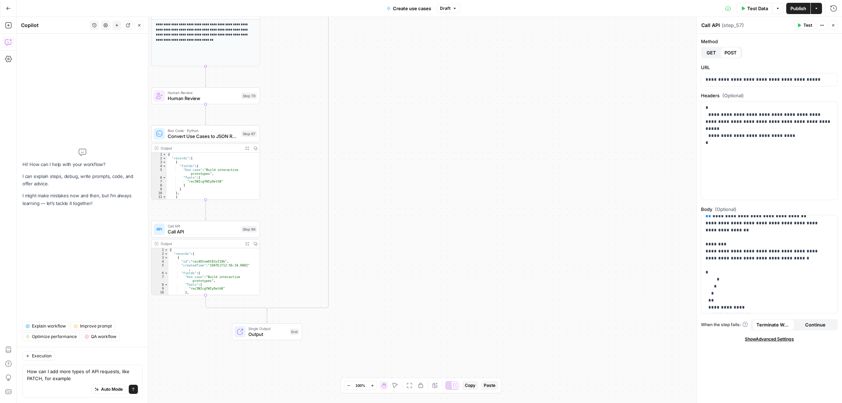
type textarea "How can I add more types of API requests, like PATCH, for example?"
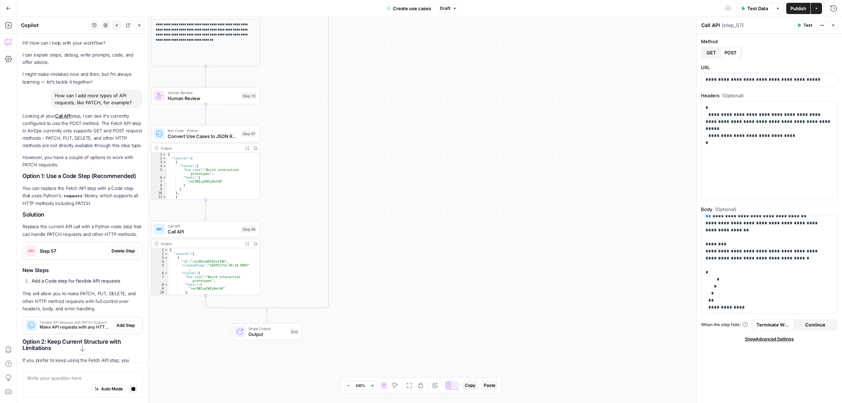
scroll to position [22, 0]
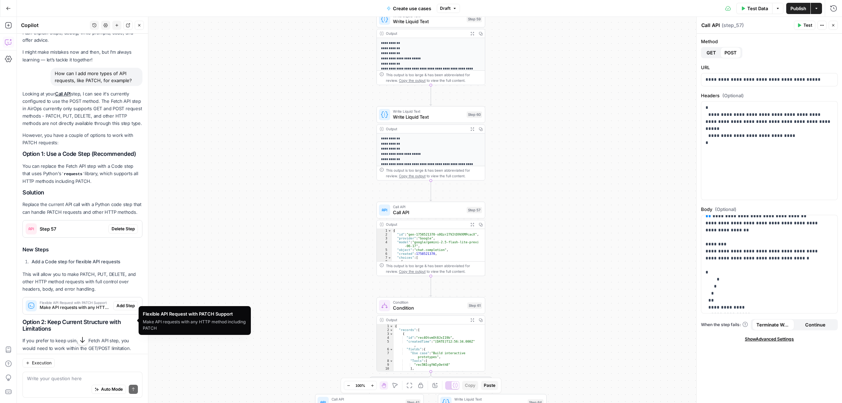
click at [74, 311] on span "Make API requests with any HTTP method including PATCH" at bounding box center [75, 307] width 71 height 6
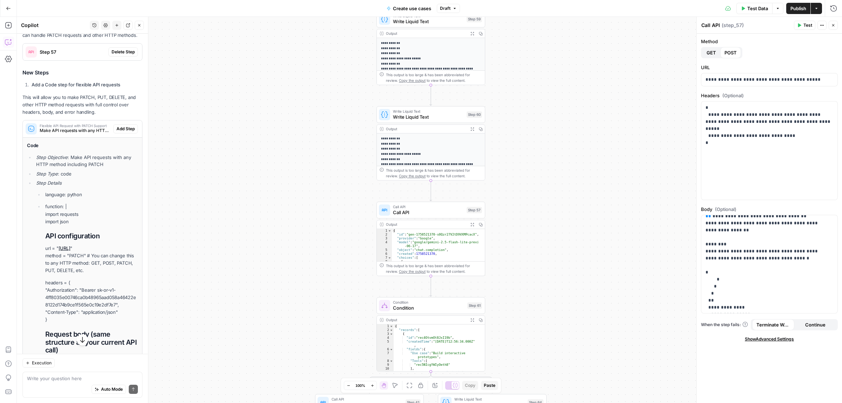
scroll to position [198, 0]
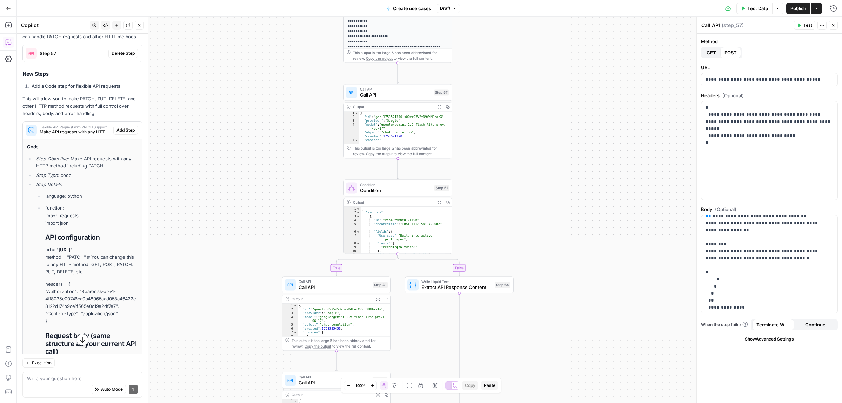
drag, startPoint x: 237, startPoint y: 188, endPoint x: 204, endPoint y: 69, distance: 122.8
click at [204, 69] on div "true false Workflow Input Settings Inputs Call API Take use cases from Airtable…" at bounding box center [429, 210] width 825 height 386
drag, startPoint x: 219, startPoint y: 236, endPoint x: 213, endPoint y: 125, distance: 111.4
click at [213, 125] on div "true false Workflow Input Settings Inputs Call API Take use cases from Airtable…" at bounding box center [429, 210] width 825 height 386
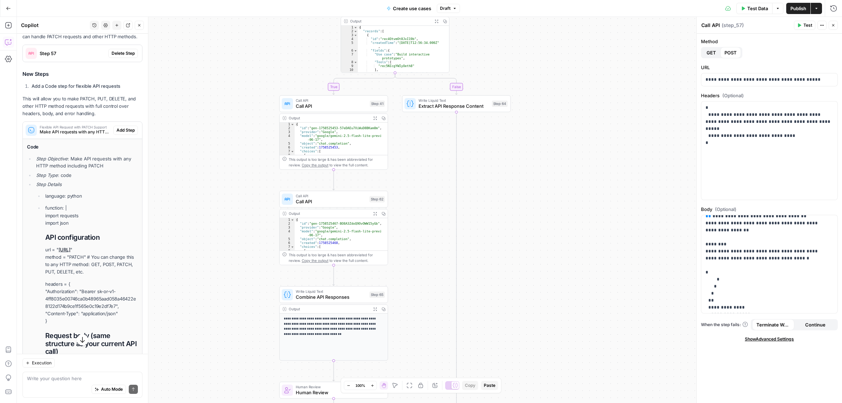
drag, startPoint x: 228, startPoint y: 195, endPoint x: 210, endPoint y: 13, distance: 182.8
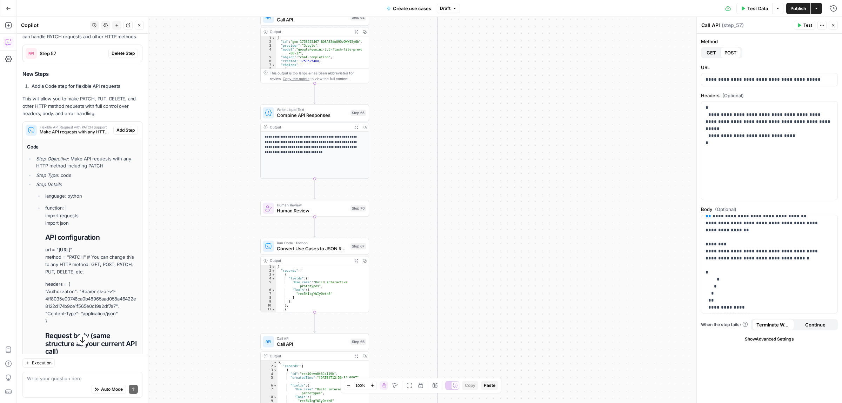
drag, startPoint x: 206, startPoint y: 133, endPoint x: 204, endPoint y: 130, distance: 3.8
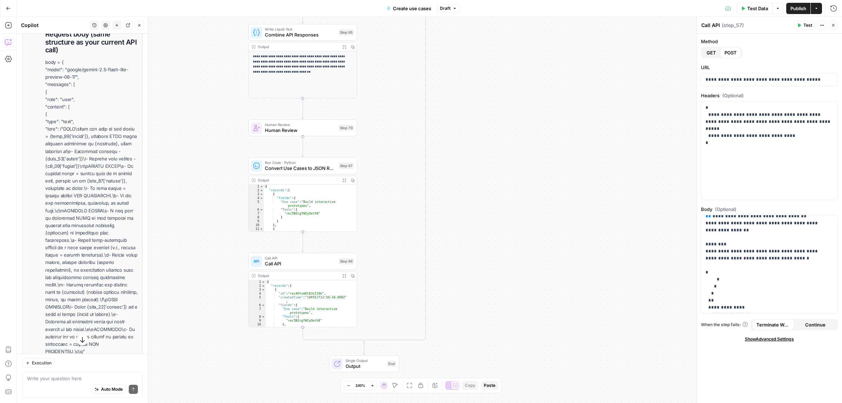
scroll to position [505, 0]
click at [137, 21] on button "Close" at bounding box center [139, 25] width 9 height 9
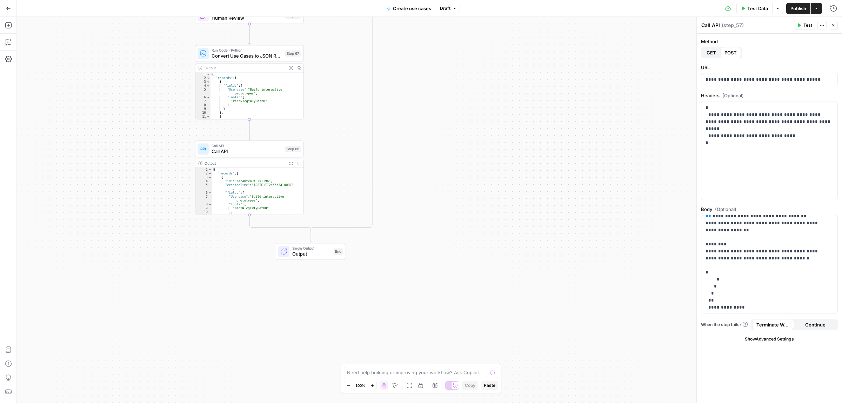
drag, startPoint x: 222, startPoint y: 254, endPoint x: 171, endPoint y: 168, distance: 99.9
click at [171, 168] on div "true false Workflow Input Settings Inputs Call API Take use cases from Airtable…" at bounding box center [429, 210] width 825 height 386
click at [227, 149] on span "Call API" at bounding box center [247, 151] width 71 height 7
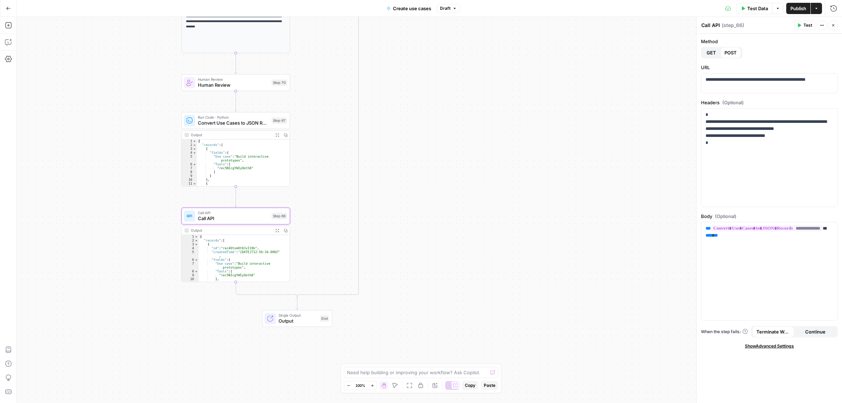
drag, startPoint x: 124, startPoint y: 141, endPoint x: 122, endPoint y: 174, distance: 33.4
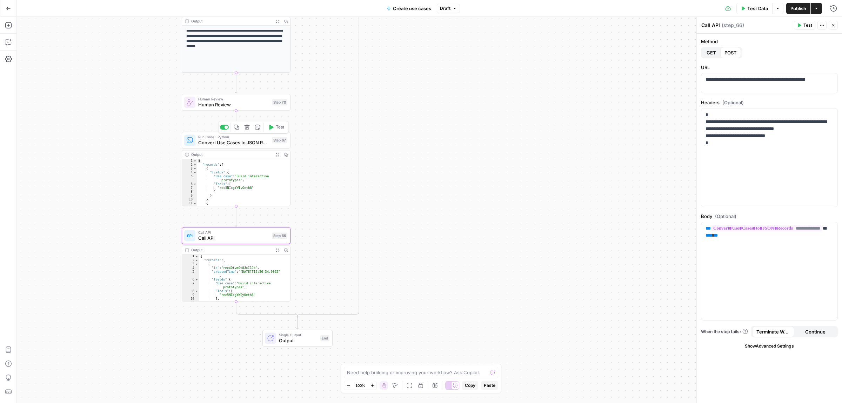
click at [228, 140] on span "Convert Use Cases to JSON Records" at bounding box center [233, 142] width 71 height 7
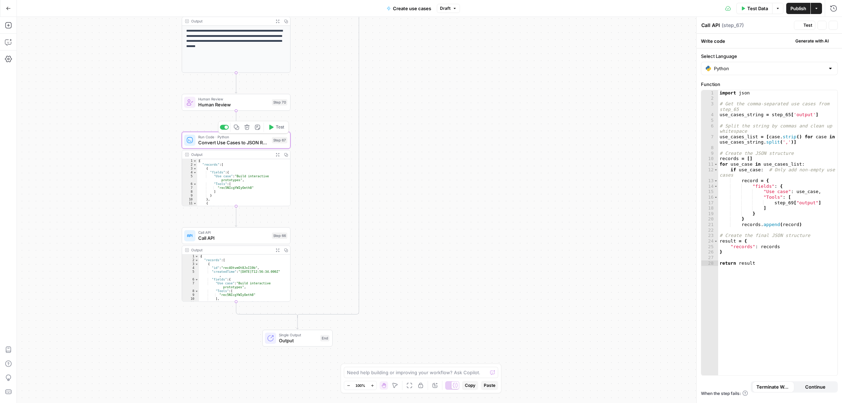
type textarea "Convert Use Cases to JSON Records"
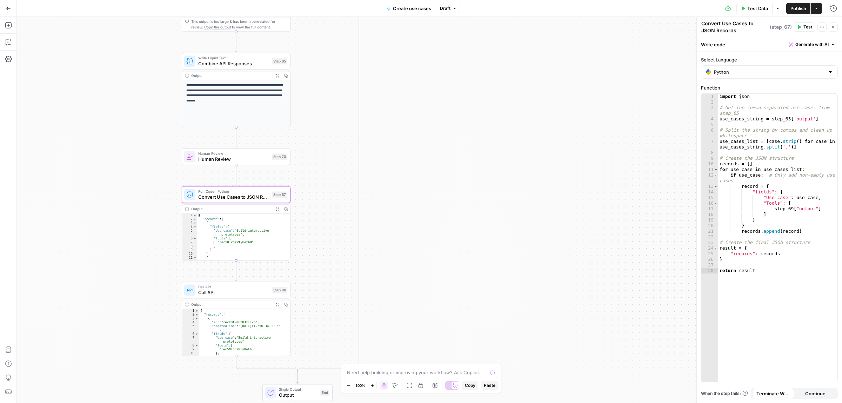
drag, startPoint x: 455, startPoint y: 163, endPoint x: 455, endPoint y: 248, distance: 86.0
click at [455, 248] on div "true false Workflow Input Settings Inputs Call API Take use cases from Airtable…" at bounding box center [429, 210] width 825 height 386
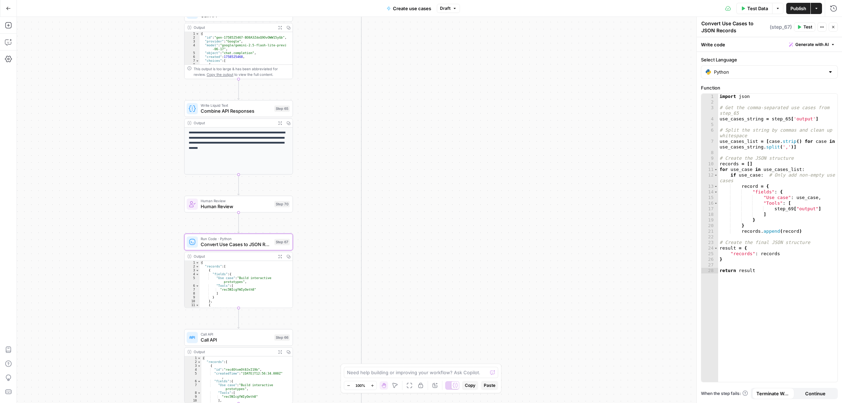
click at [406, 171] on div "true false Workflow Input Settings Inputs Call API Take use cases from Airtable…" at bounding box center [429, 210] width 825 height 386
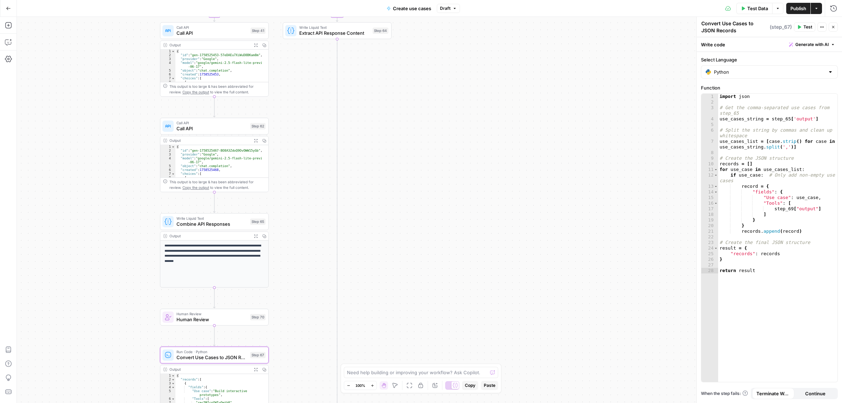
drag, startPoint x: 389, startPoint y: 176, endPoint x: 378, endPoint y: 240, distance: 65.1
click at [378, 240] on div "true false Workflow Input Settings Inputs Call API Take use cases from Airtable…" at bounding box center [429, 210] width 825 height 386
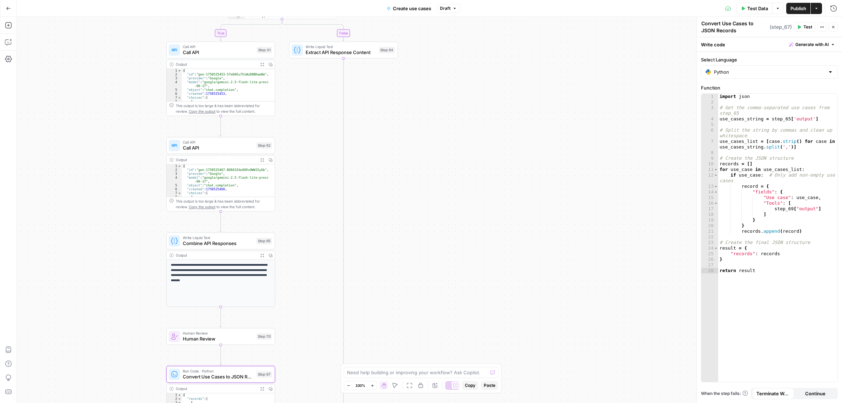
drag, startPoint x: 380, startPoint y: 189, endPoint x: 384, endPoint y: 158, distance: 30.8
click at [384, 159] on div "true false Workflow Input Settings Inputs Call API Take use cases from Airtable…" at bounding box center [429, 210] width 825 height 386
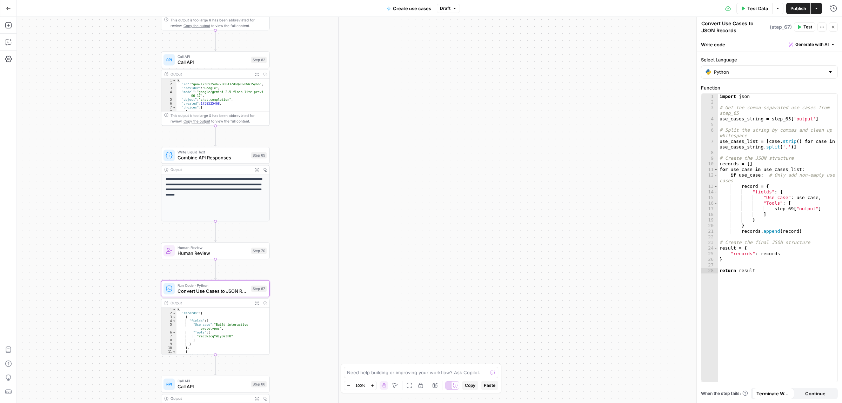
drag, startPoint x: 379, startPoint y: 209, endPoint x: 360, endPoint y: 144, distance: 68.1
click at [361, 145] on div "true false Workflow Input Settings Inputs Call API Take use cases from Airtable…" at bounding box center [429, 210] width 825 height 386
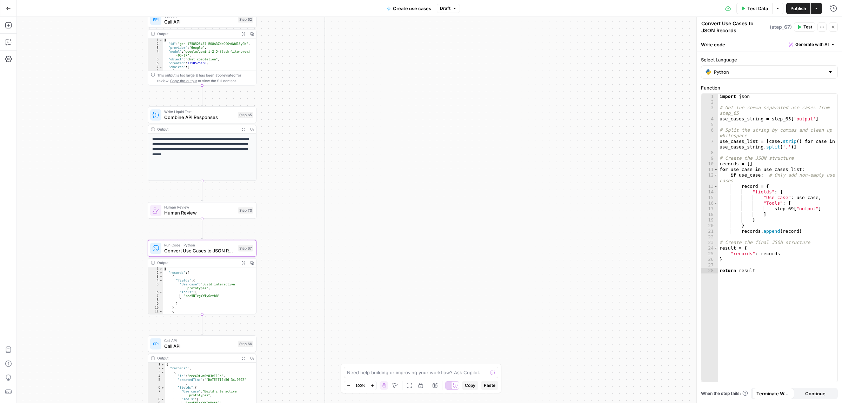
click at [199, 119] on span "Combine API Responses" at bounding box center [199, 117] width 71 height 7
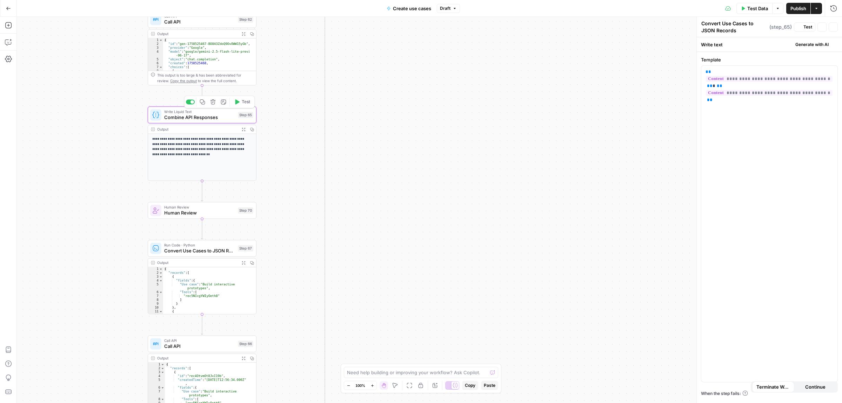
type textarea "Combine API Responses"
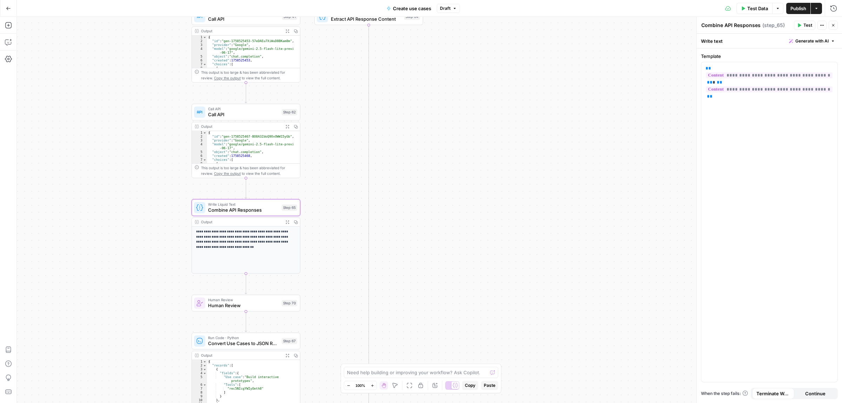
drag, startPoint x: 276, startPoint y: 126, endPoint x: 320, endPoint y: 218, distance: 102.5
click at [241, 209] on span "Combine API Responses" at bounding box center [243, 209] width 71 height 7
click at [237, 109] on span "Call API" at bounding box center [243, 109] width 71 height 6
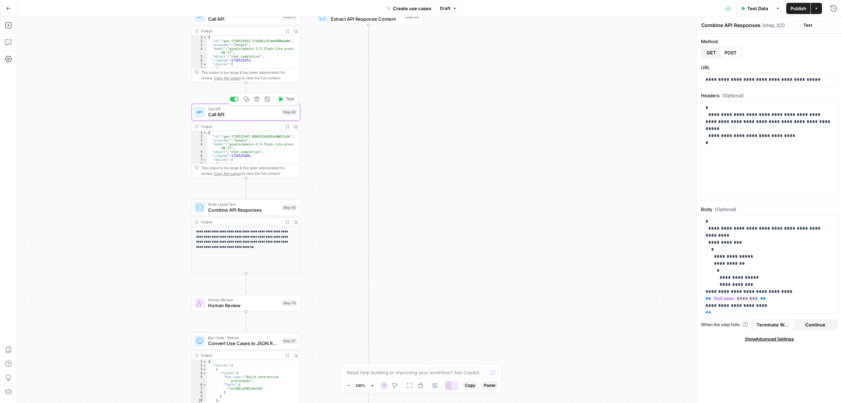
type textarea "Call API"
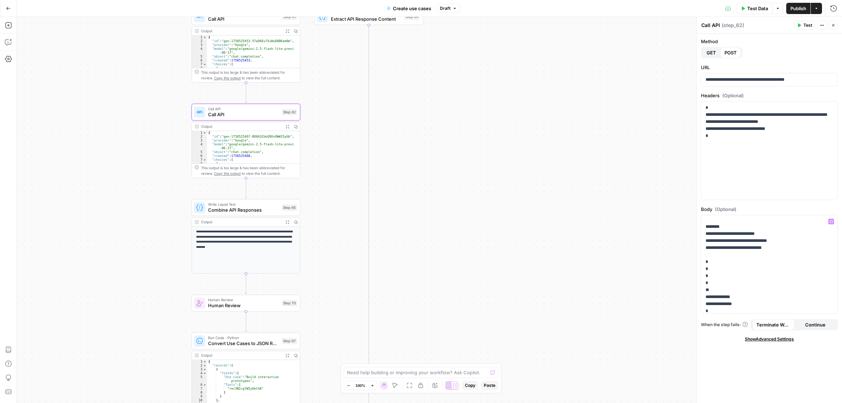
scroll to position [351, 0]
click at [284, 128] on button "Expand Output" at bounding box center [287, 126] width 8 height 8
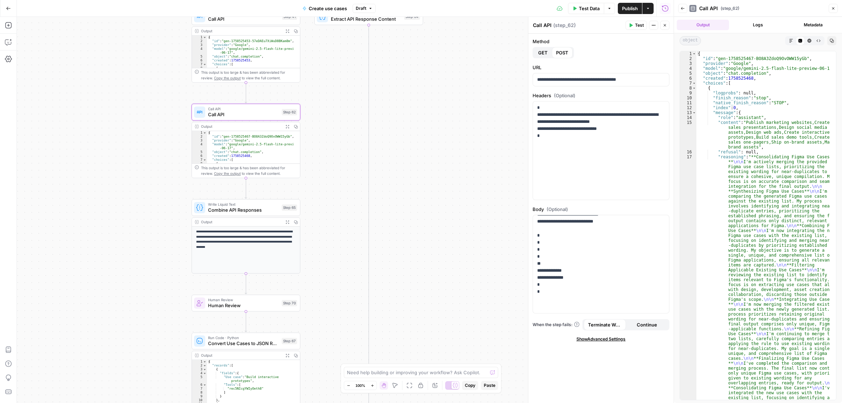
type textarea "**********"
drag, startPoint x: 756, startPoint y: 123, endPoint x: 800, endPoint y: 126, distance: 44.6
drag, startPoint x: 749, startPoint y: 123, endPoint x: 788, endPoint y: 122, distance: 39.3
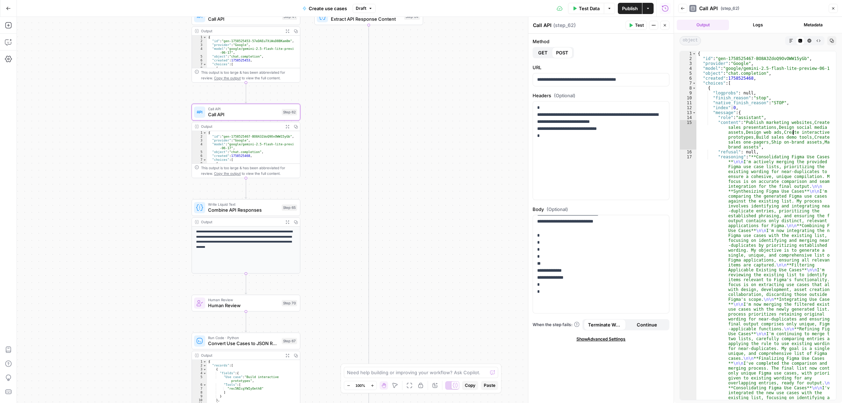
drag, startPoint x: 764, startPoint y: 135, endPoint x: 770, endPoint y: 141, distance: 8.2
drag, startPoint x: 750, startPoint y: 143, endPoint x: 776, endPoint y: 141, distance: 26.1
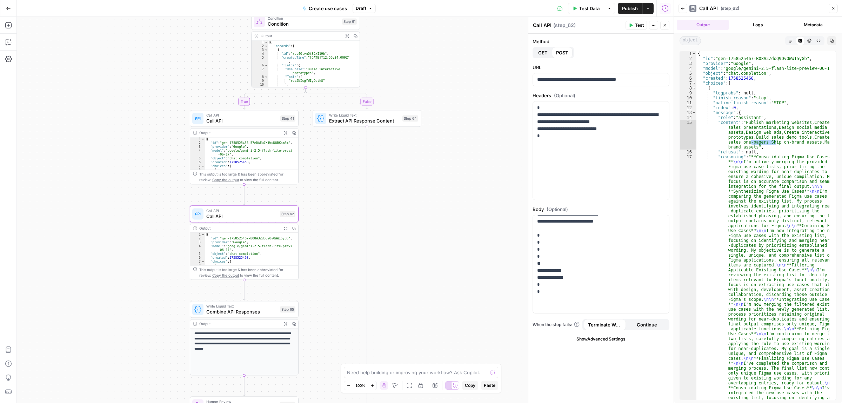
drag, startPoint x: 332, startPoint y: 104, endPoint x: 330, endPoint y: 179, distance: 75.5
click at [330, 179] on div "true false Workflow Input Settings Inputs Call API Take use cases from Airtable…" at bounding box center [345, 210] width 657 height 386
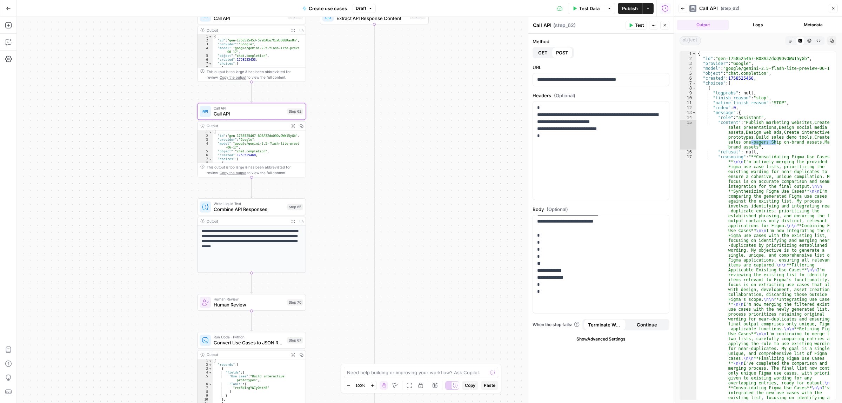
drag, startPoint x: 336, startPoint y: 246, endPoint x: 337, endPoint y: 172, distance: 74.1
click at [337, 172] on div "true false Workflow Input Settings Inputs Call API Take use cases from Airtable…" at bounding box center [345, 210] width 657 height 386
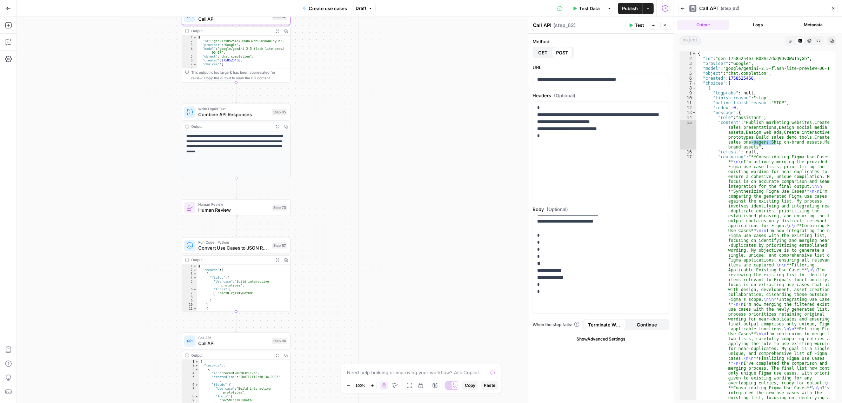
drag, startPoint x: 349, startPoint y: 248, endPoint x: 337, endPoint y: 177, distance: 71.6
click at [337, 177] on div "true false Workflow Input Settings Inputs Call API Take use cases from Airtable…" at bounding box center [345, 210] width 657 height 386
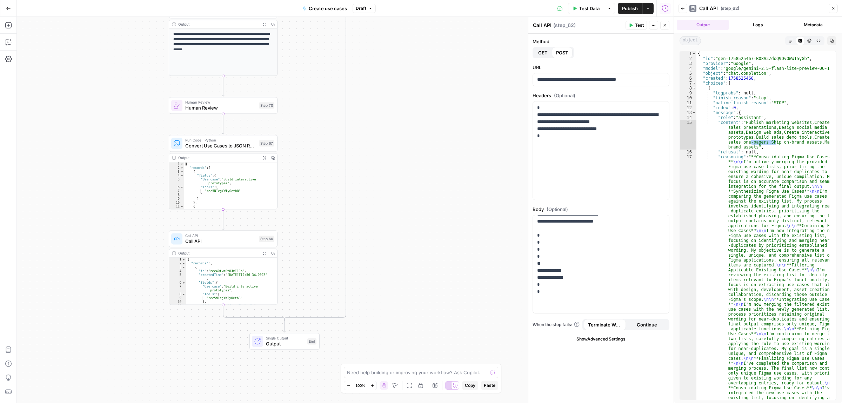
drag, startPoint x: 319, startPoint y: 218, endPoint x: 309, endPoint y: 138, distance: 80.9
click at [309, 138] on div "true false Workflow Input Settings Inputs Call API Take use cases from Airtable…" at bounding box center [345, 210] width 657 height 386
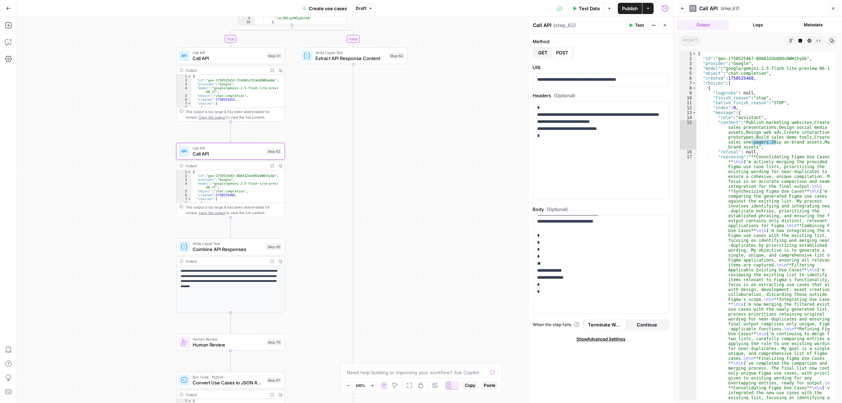
drag, startPoint x: 310, startPoint y: 69, endPoint x: 332, endPoint y: 183, distance: 116.5
click at [323, 244] on div "true false Workflow Input Settings Inputs Call API Take use cases from Airtable…" at bounding box center [345, 210] width 657 height 386
click at [369, 4] on button "Draft" at bounding box center [364, 8] width 23 height 9
click at [413, 135] on div "true false Workflow Input Settings Inputs Call API Take use cases from Airtable…" at bounding box center [345, 210] width 657 height 386
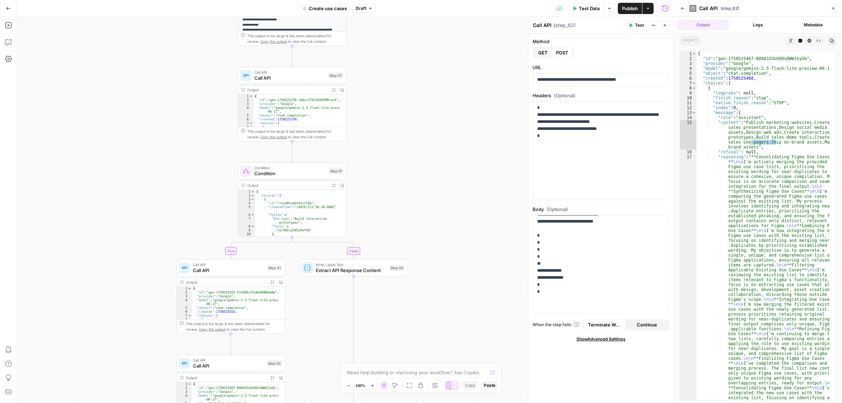
drag, startPoint x: 435, startPoint y: 103, endPoint x: 437, endPoint y: 247, distance: 144.6
click at [431, 317] on div "true false Workflow Input Settings Inputs Call API Take use cases from Airtable…" at bounding box center [345, 210] width 657 height 386
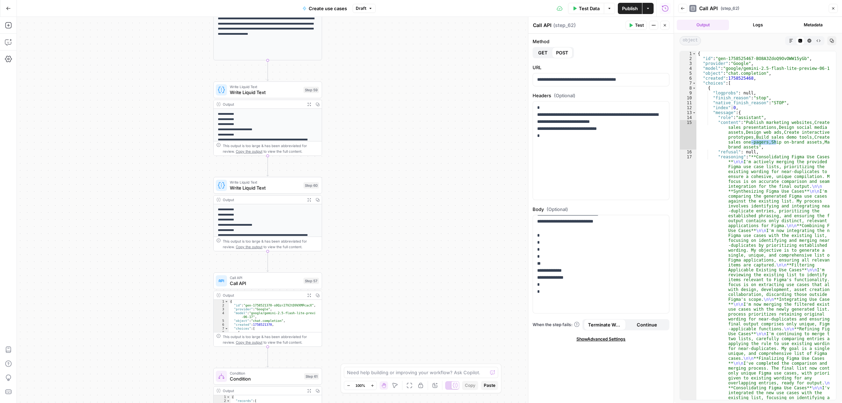
drag, startPoint x: 413, startPoint y: 237, endPoint x: 394, endPoint y: 218, distance: 27.3
click at [403, 332] on div "true false Workflow Input Settings Inputs Call API Take use cases from Airtable…" at bounding box center [345, 210] width 657 height 386
click at [830, 8] on button "Close" at bounding box center [833, 8] width 9 height 9
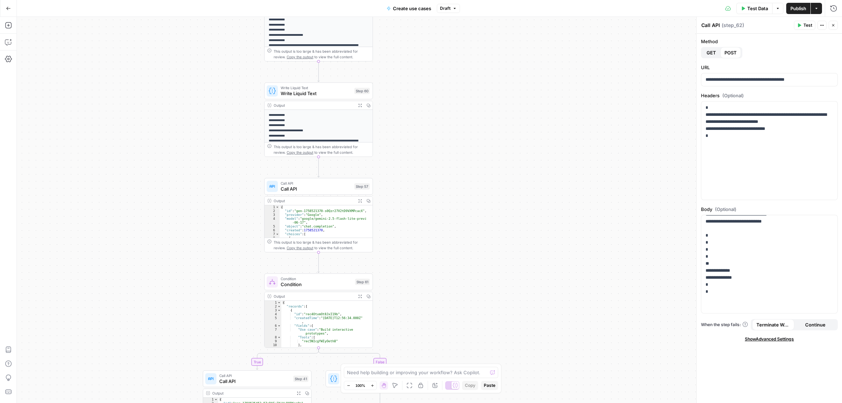
drag, startPoint x: 423, startPoint y: 225, endPoint x: 448, endPoint y: 125, distance: 103.3
click at [470, 139] on div "true false Workflow Input Settings Inputs Call API Take use cases from Airtable…" at bounding box center [429, 210] width 825 height 386
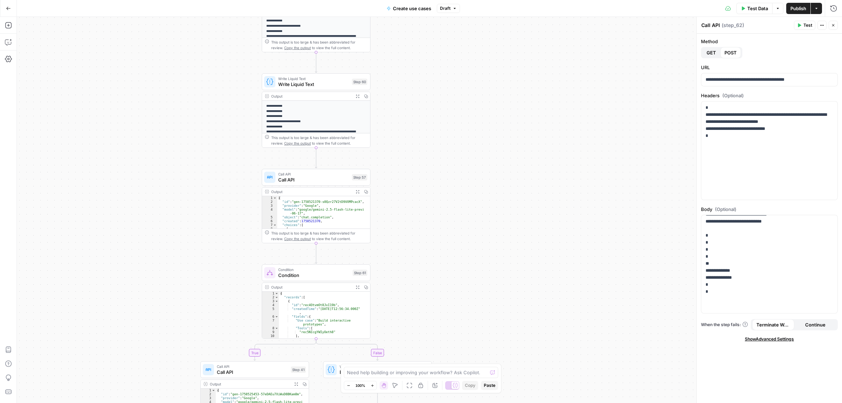
drag, startPoint x: 443, startPoint y: 174, endPoint x: 411, endPoint y: 68, distance: 110.5
click at [411, 68] on div "true false Workflow Input Settings Inputs Call API Take use cases from Airtable…" at bounding box center [429, 210] width 825 height 386
